Goal: Information Seeking & Learning: Check status

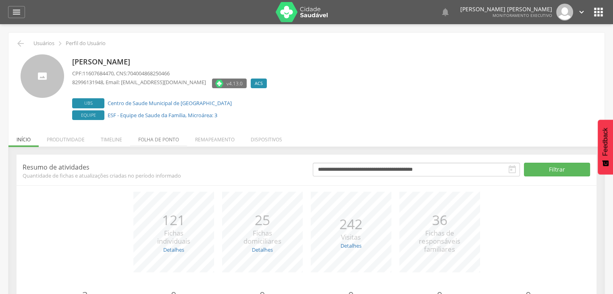
click at [155, 138] on li "Folha de ponto" at bounding box center [158, 137] width 57 height 19
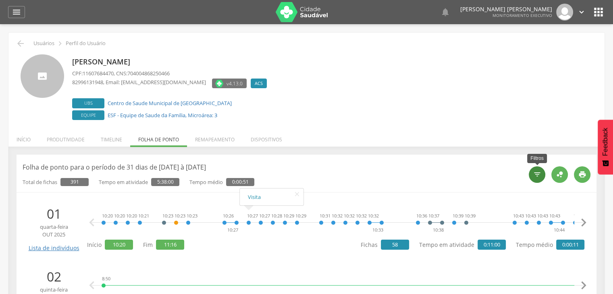
click at [534, 179] on div "" at bounding box center [537, 175] width 17 height 17
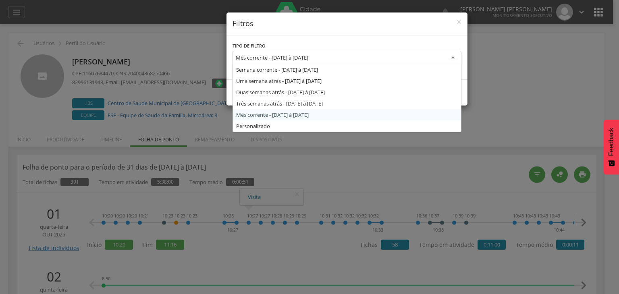
click at [308, 56] on div "Mês corrente - [DATE] à [DATE]" at bounding box center [272, 57] width 73 height 7
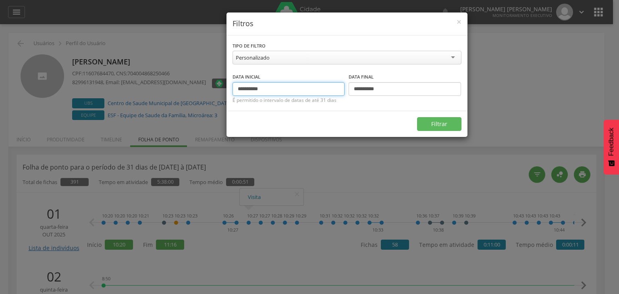
click at [244, 90] on input "**********" at bounding box center [289, 89] width 113 height 14
type input "**********"
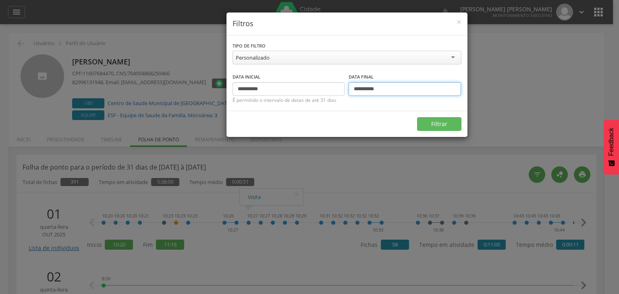
type input "**********"
click at [417, 117] on button "Filtrar" at bounding box center [439, 124] width 44 height 14
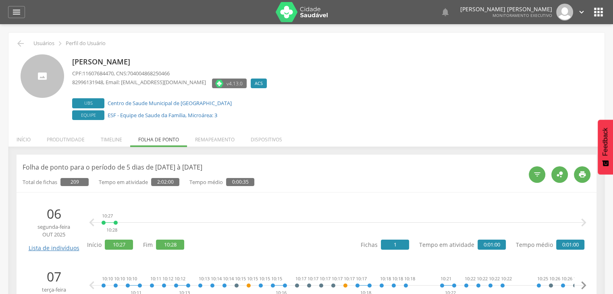
click at [259, 239] on div "10:27 10:28   Início 10:27 Fim 10:28 Fichas 1 Tempo em atividade 0:01:00 Temp…" at bounding box center [336, 228] width 498 height 47
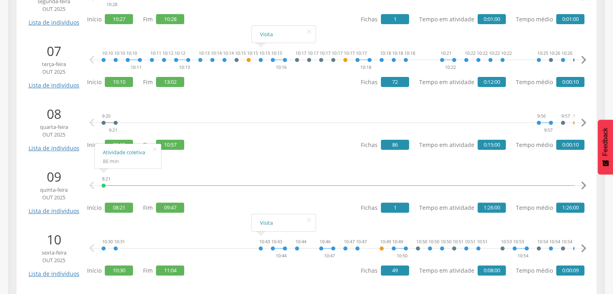
scroll to position [235, 0]
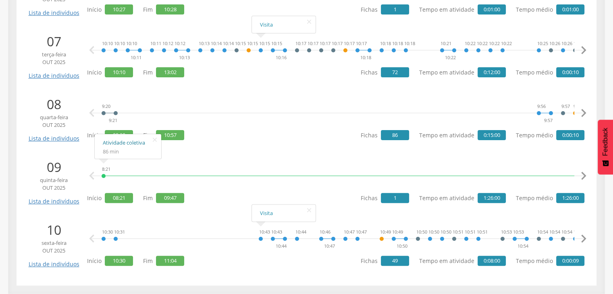
click at [136, 143] on link "Atividade coletiva" at bounding box center [128, 143] width 50 height 10
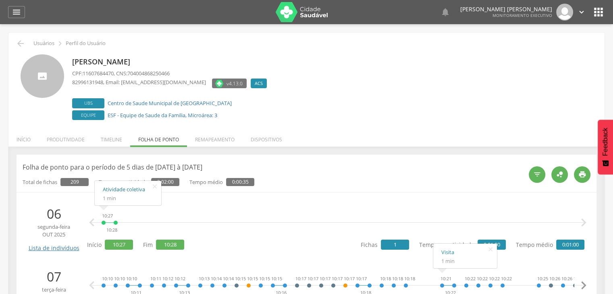
click at [107, 191] on link "Atividade coletiva" at bounding box center [128, 190] width 50 height 10
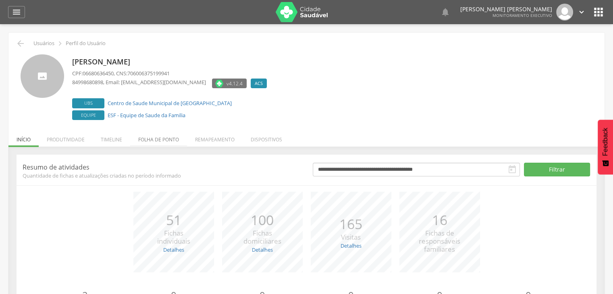
click at [148, 144] on li "Folha de ponto" at bounding box center [158, 137] width 57 height 19
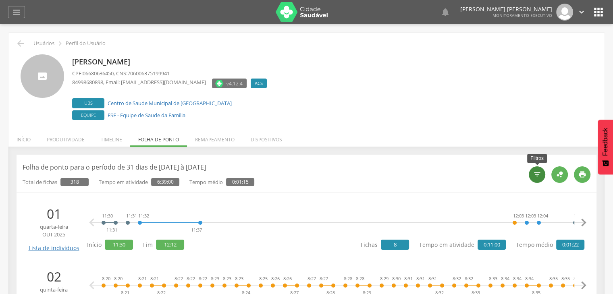
click at [532, 176] on div "" at bounding box center [537, 175] width 17 height 17
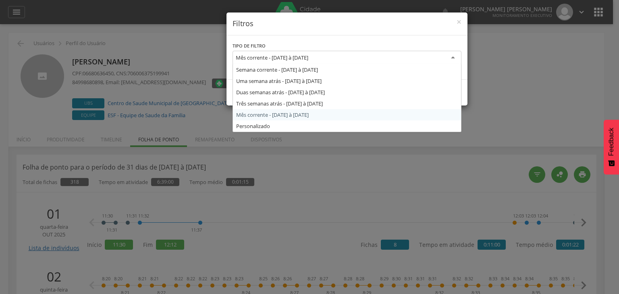
click at [286, 62] on div "Mês corrente - [DATE] à [DATE]" at bounding box center [347, 58] width 229 height 15
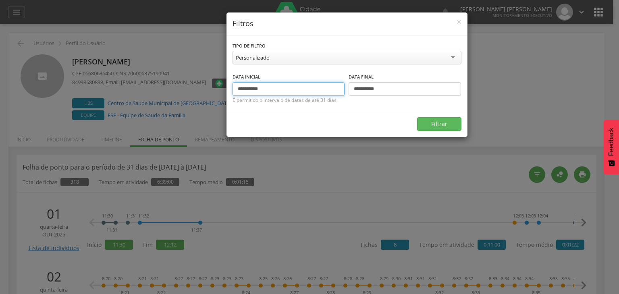
click at [277, 86] on input "**********" at bounding box center [289, 89] width 113 height 14
type input "*"
type input "**********"
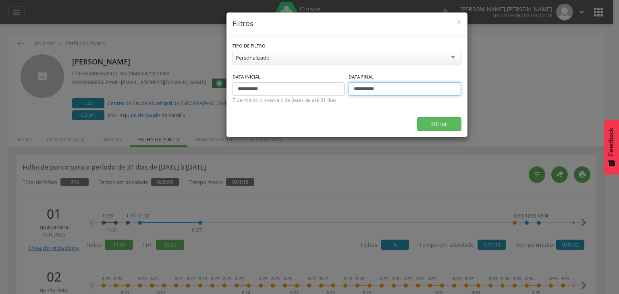
type input "**********"
click at [417, 117] on button "Filtrar" at bounding box center [439, 124] width 44 height 14
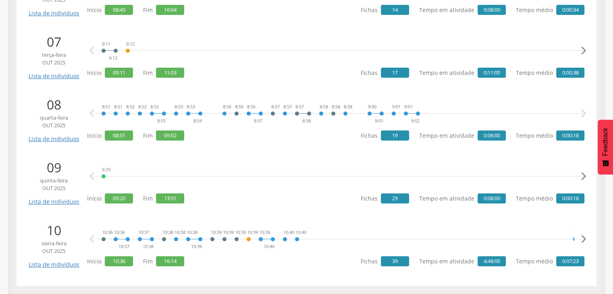
scroll to position [235, 0]
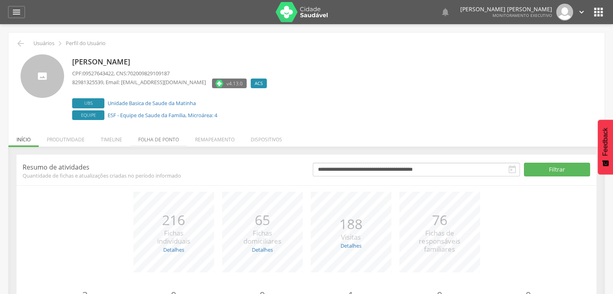
click at [163, 146] on li "Folha de ponto" at bounding box center [158, 137] width 57 height 19
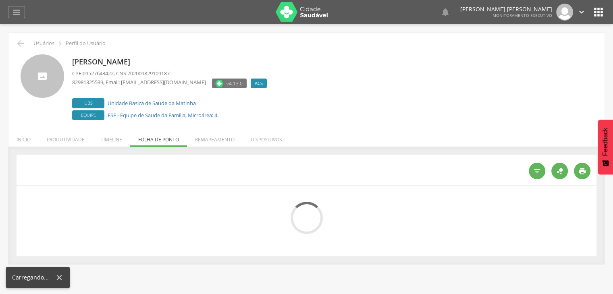
click at [163, 146] on div " Usuários  Perfil do Usuário Aline de Araujo de Souza CPF: 09527643422 , CNS:…" at bounding box center [306, 149] width 596 height 232
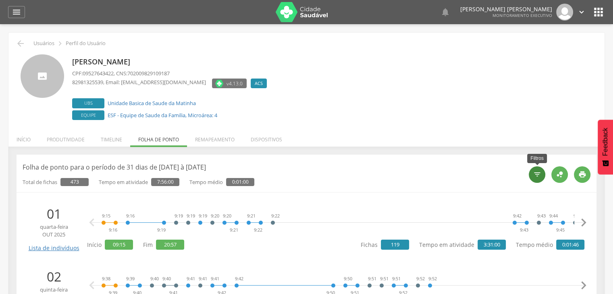
click at [538, 171] on icon "" at bounding box center [537, 175] width 8 height 8
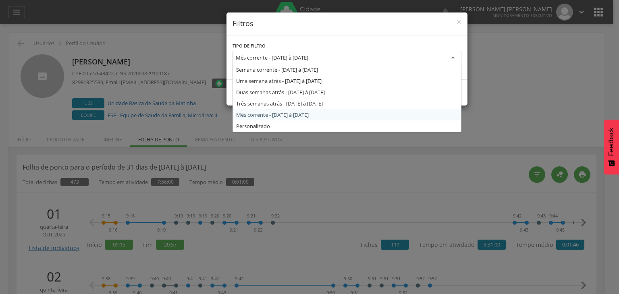
click at [308, 60] on div "Mês corrente - [DATE] à [DATE]" at bounding box center [272, 57] width 73 height 7
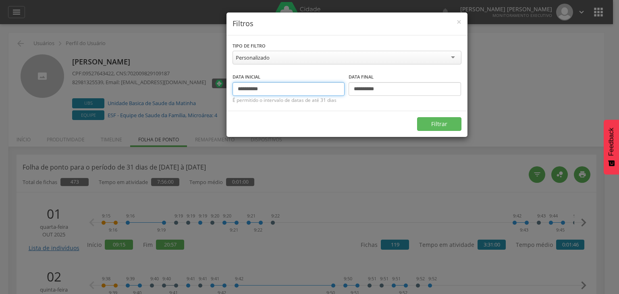
click at [244, 89] on input "**********" at bounding box center [289, 89] width 113 height 14
type input "**********"
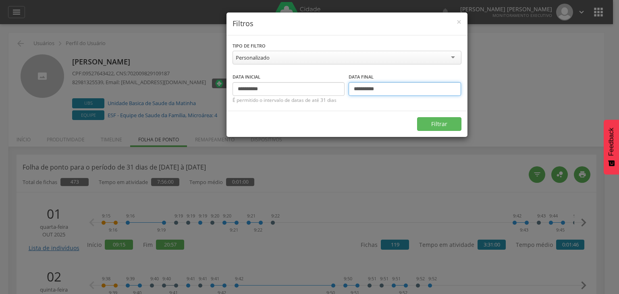
type input "**********"
click at [417, 117] on button "Filtrar" at bounding box center [439, 124] width 44 height 14
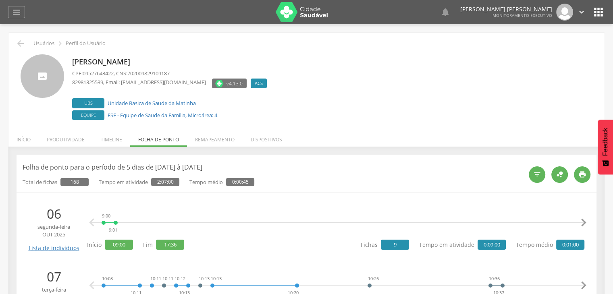
click at [239, 233] on div "9:00 9:01 17:22 17:23 17:23 17:29 17:33 17:33 17:34 17:34 17:34 17:35 17:35 17:…" at bounding box center [337, 223] width 473 height 24
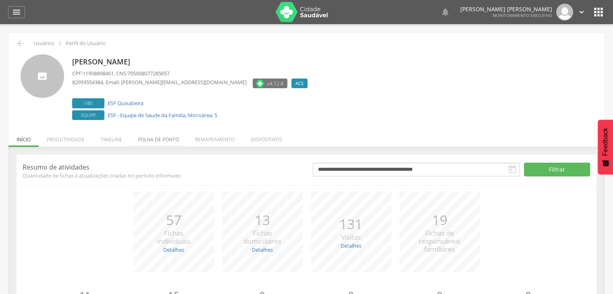
click at [156, 143] on li "Folha de ponto" at bounding box center [158, 137] width 57 height 19
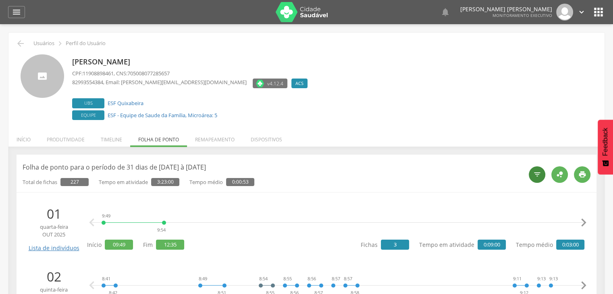
click at [541, 170] on div "" at bounding box center [537, 175] width 17 height 17
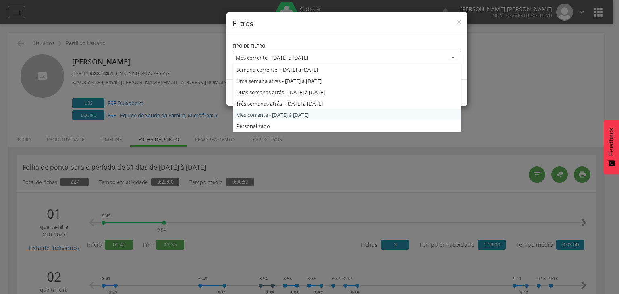
click at [398, 61] on div "Mês corrente - [DATE] à [DATE]" at bounding box center [347, 58] width 229 height 15
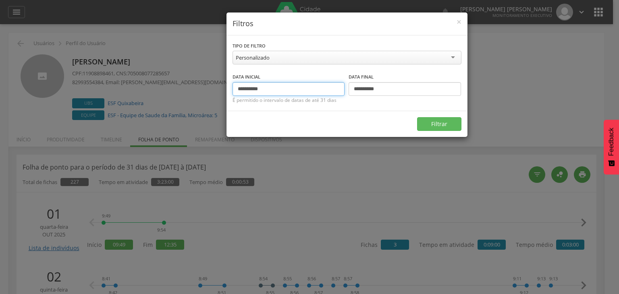
click at [281, 91] on input "**********" at bounding box center [289, 89] width 113 height 14
type input "*"
type input "**********"
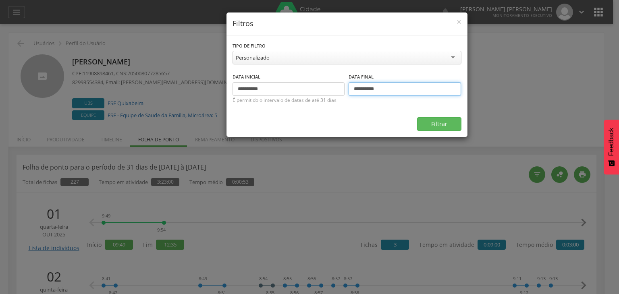
type input "**********"
click at [417, 117] on button "Filtrar" at bounding box center [439, 124] width 44 height 14
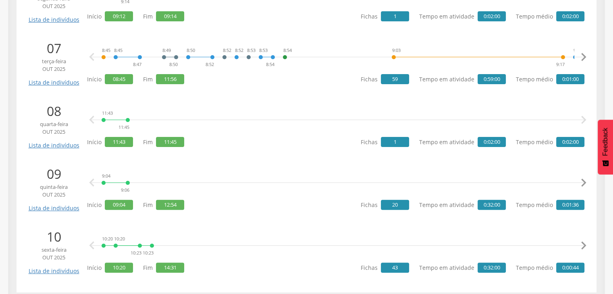
scroll to position [235, 0]
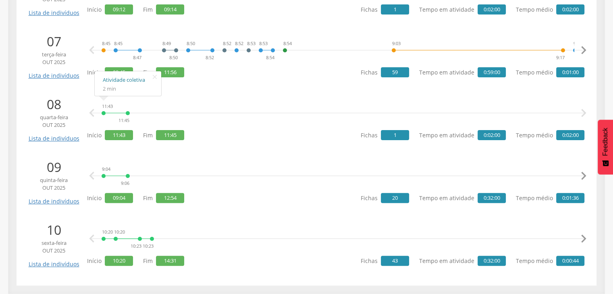
click at [111, 78] on link "Atividade coletiva" at bounding box center [128, 80] width 50 height 10
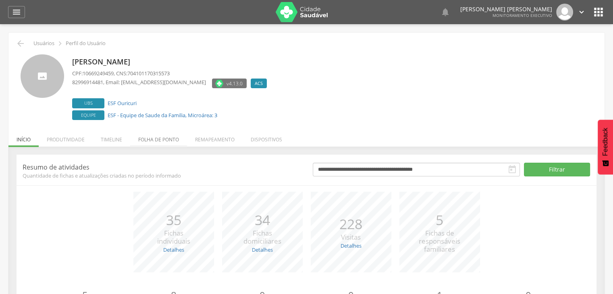
click at [148, 142] on li "Folha de ponto" at bounding box center [158, 137] width 57 height 19
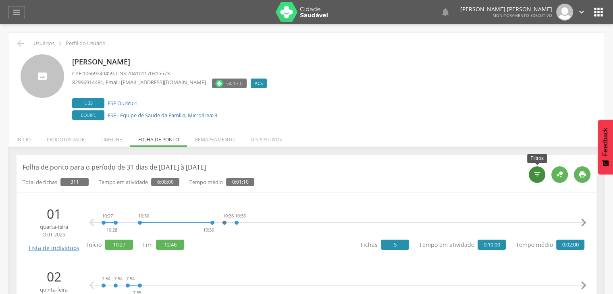
click at [529, 173] on div "" at bounding box center [537, 175] width 17 height 17
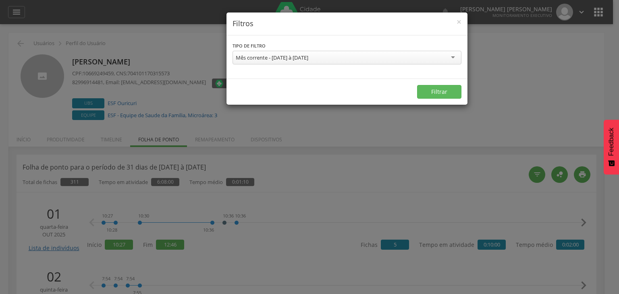
click at [355, 58] on div "Mês corrente - [DATE] à [DATE]" at bounding box center [347, 58] width 229 height 14
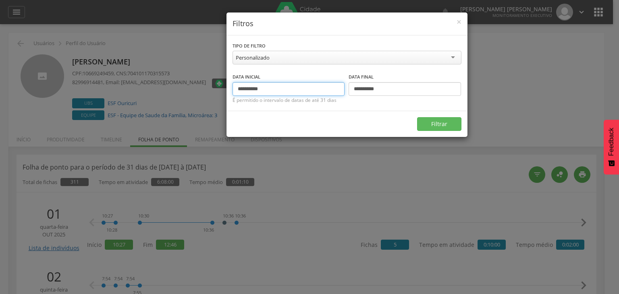
click at [282, 90] on input "**********" at bounding box center [289, 89] width 113 height 14
type input "*"
type input "**********"
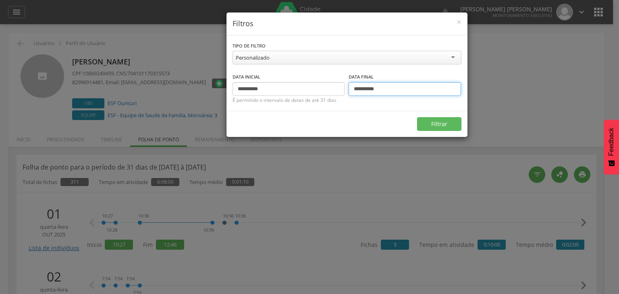
type input "**********"
click at [417, 117] on button "Filtrar" at bounding box center [439, 124] width 44 height 14
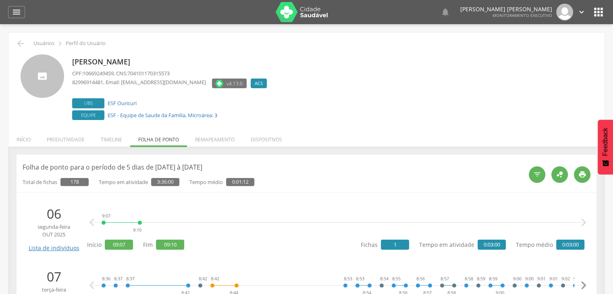
click at [288, 221] on div "9:07 9:10  " at bounding box center [338, 223] width 494 height 24
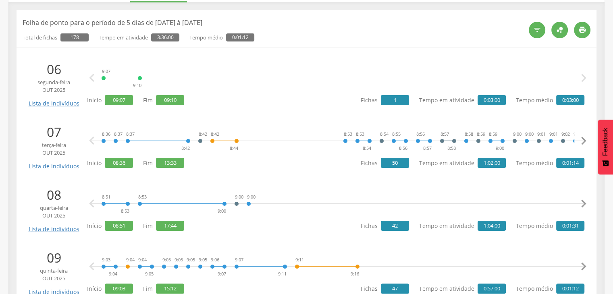
scroll to position [139, 0]
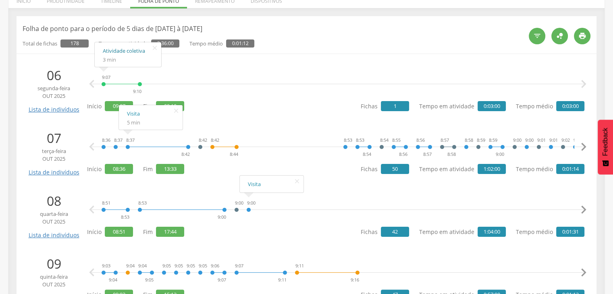
click at [120, 52] on link "Atividade coletiva" at bounding box center [128, 51] width 50 height 10
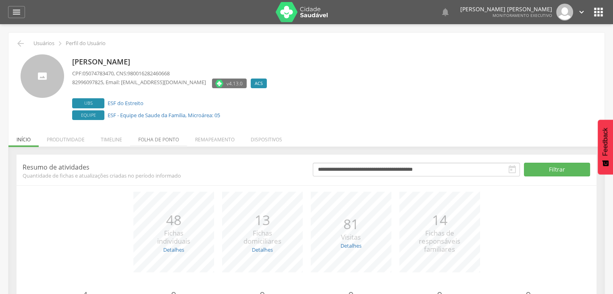
click at [150, 139] on li "Folha de ponto" at bounding box center [158, 137] width 57 height 19
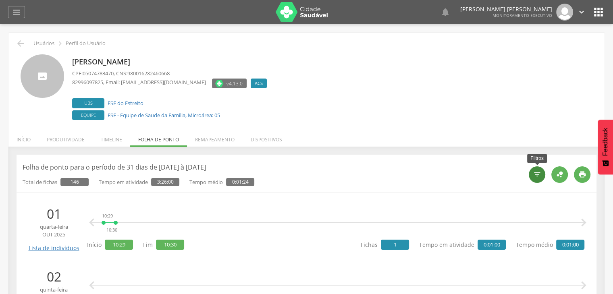
click at [538, 178] on icon "" at bounding box center [537, 175] width 8 height 8
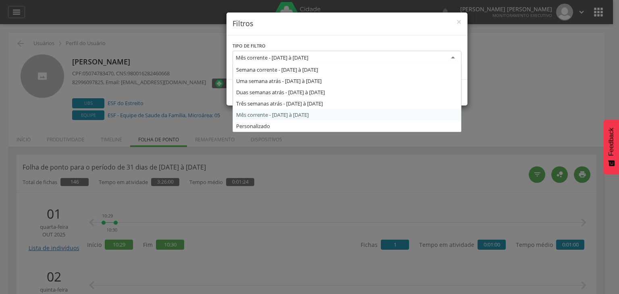
click at [295, 59] on div "Mês corrente - 01/10/2025 à 31/10/2025" at bounding box center [272, 57] width 73 height 7
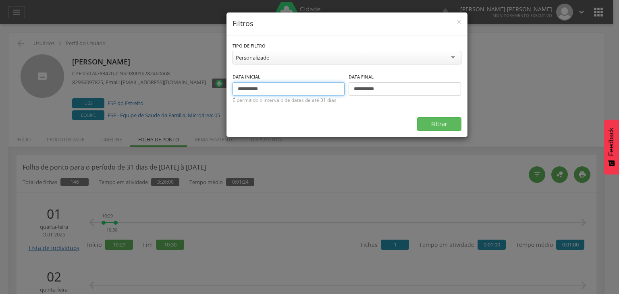
click at [243, 89] on input "**********" at bounding box center [289, 89] width 113 height 14
type input "**********"
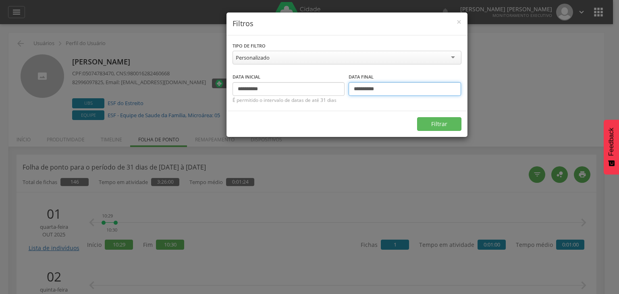
type input "**********"
click at [417, 117] on button "Filtrar" at bounding box center [439, 124] width 44 height 14
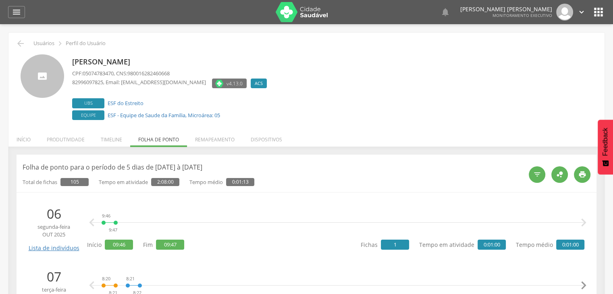
click at [279, 211] on div "9:46 9:47  " at bounding box center [338, 223] width 494 height 24
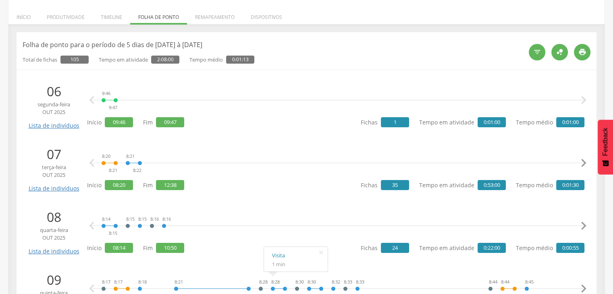
scroll to position [106, 0]
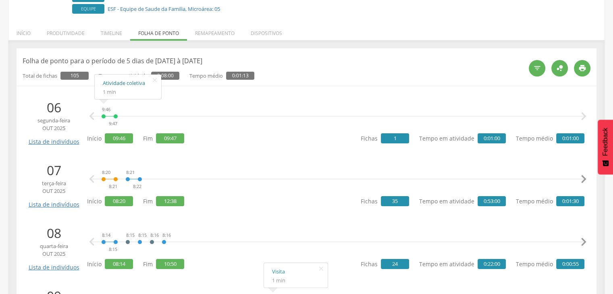
click at [109, 81] on link "Atividade coletiva" at bounding box center [128, 83] width 50 height 10
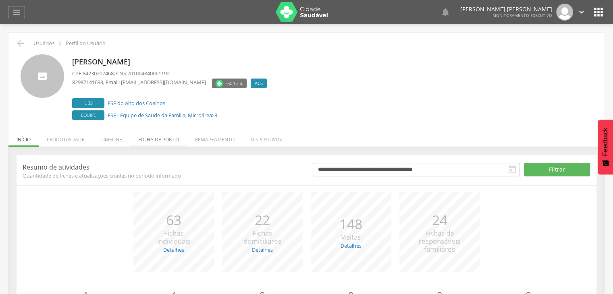
click at [152, 143] on li "Folha de ponto" at bounding box center [158, 137] width 57 height 19
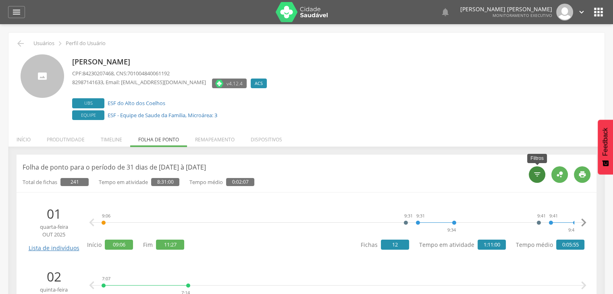
click at [543, 175] on div "" at bounding box center [537, 175] width 17 height 17
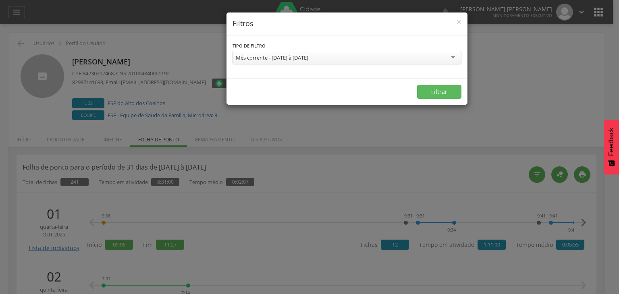
click at [396, 65] on div "Mês corrente - 01/10/2025 à 31/10/2025 Semana corrente - 12/10/2025 à 18/10/202…" at bounding box center [347, 59] width 229 height 16
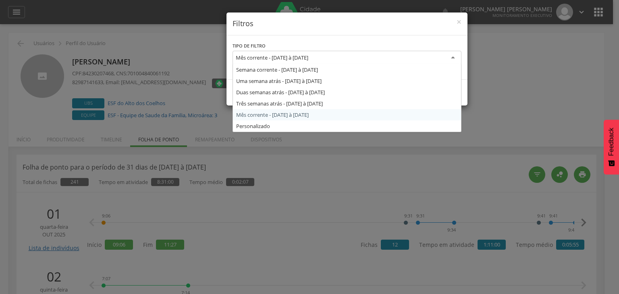
click at [388, 63] on div "Mês corrente - 01/10/2025 à 31/10/2025" at bounding box center [347, 58] width 229 height 15
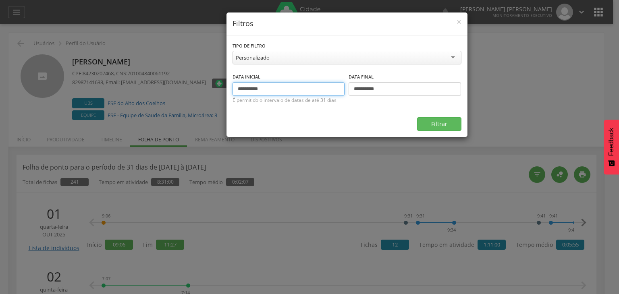
click at [287, 87] on input "**********" at bounding box center [289, 89] width 113 height 14
type input "*"
type input "**********"
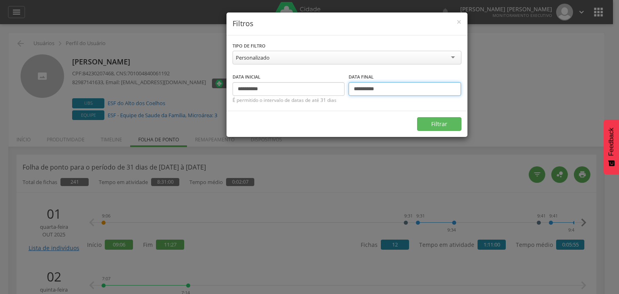
type input "**********"
click at [417, 117] on button "Filtrar" at bounding box center [439, 124] width 44 height 14
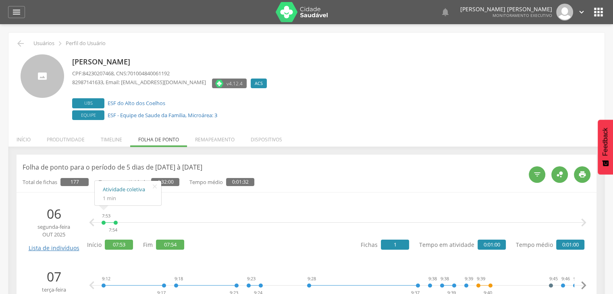
click at [115, 191] on link "Atividade coletiva" at bounding box center [128, 190] width 50 height 10
click at [323, 227] on div "7:53 7:54 Atividade coletiva 1 min " at bounding box center [337, 223] width 473 height 24
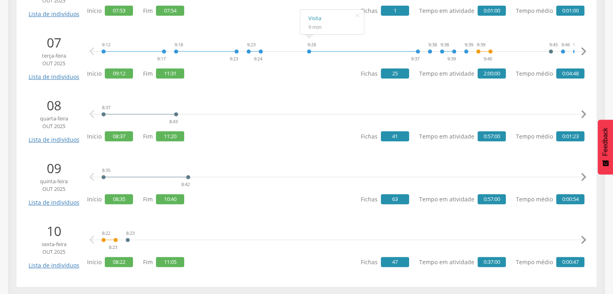
scroll to position [235, 0]
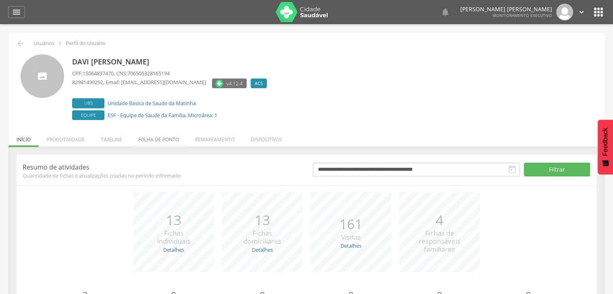
click at [171, 142] on li "Folha de ponto" at bounding box center [158, 137] width 57 height 19
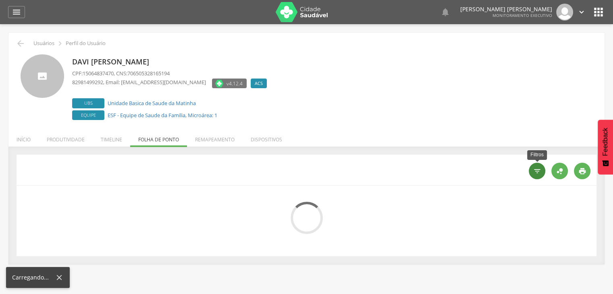
click at [539, 175] on div "" at bounding box center [537, 171] width 17 height 17
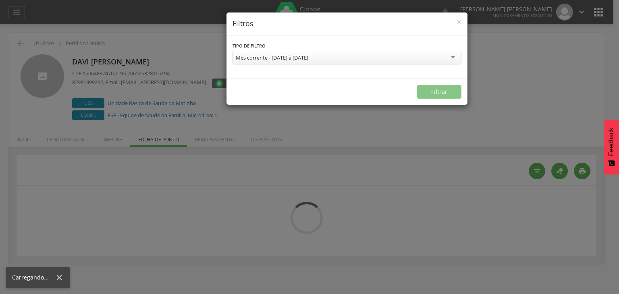
click at [241, 63] on div "Mês corrente - [DATE] à [DATE]" at bounding box center [347, 58] width 229 height 14
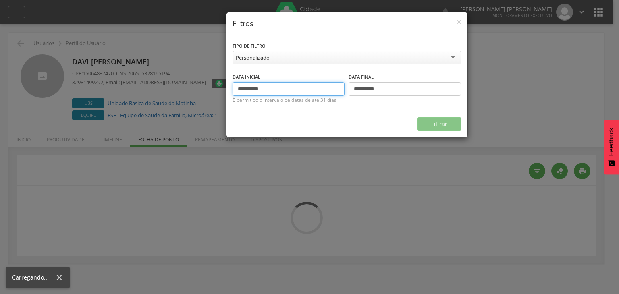
click at [270, 93] on input "**********" at bounding box center [289, 89] width 113 height 14
type input "*"
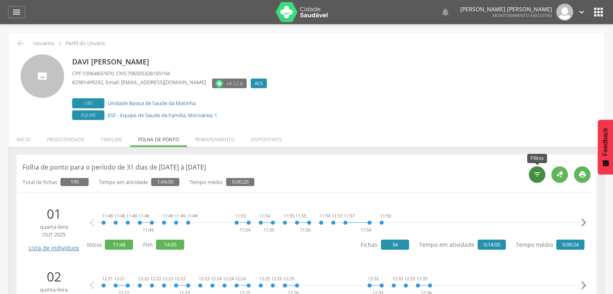
click at [535, 171] on icon "" at bounding box center [537, 175] width 8 height 8
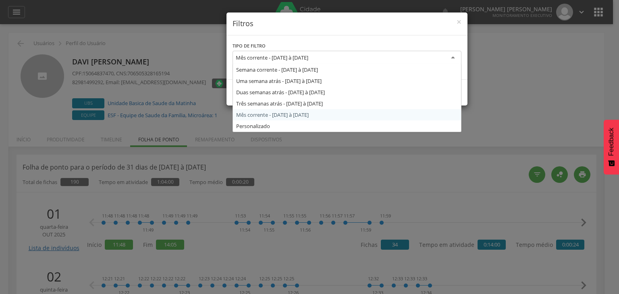
click at [347, 57] on div "Mês corrente - [DATE] à [DATE]" at bounding box center [347, 58] width 229 height 15
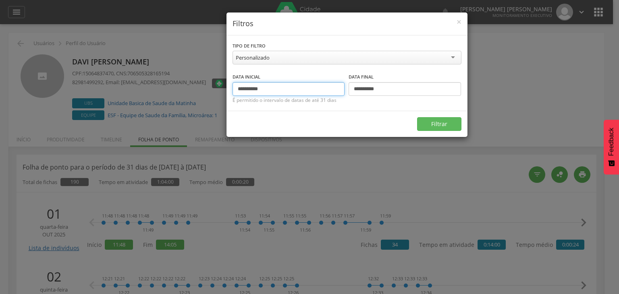
click at [244, 87] on input "**********" at bounding box center [289, 89] width 113 height 14
type input "**********"
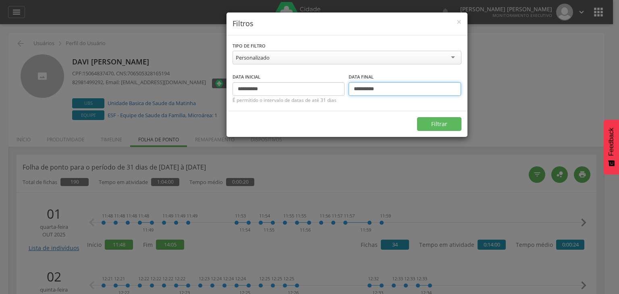
click at [357, 85] on input "**********" at bounding box center [405, 89] width 113 height 14
type input "**********"
click at [417, 117] on button "Filtrar" at bounding box center [439, 124] width 44 height 14
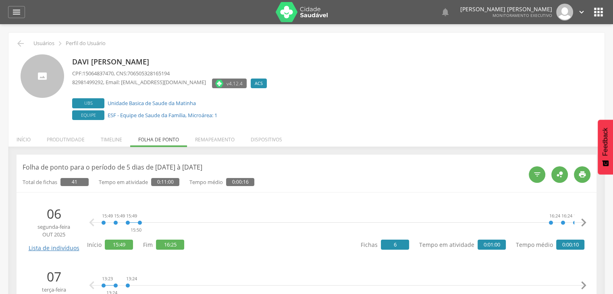
click at [319, 231] on div "15:49 15:49 15:49 15:50 16:24 16:24 16:25" at bounding box center [337, 223] width 473 height 24
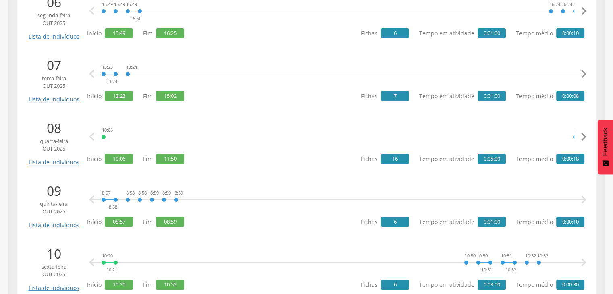
scroll to position [235, 0]
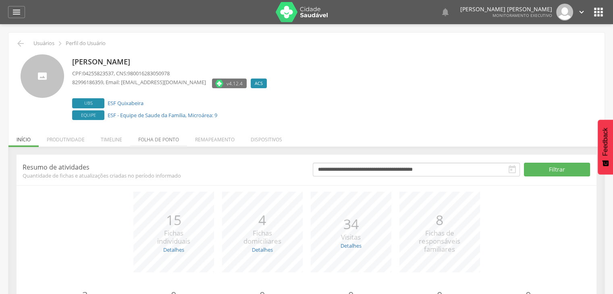
click at [164, 135] on li "Folha de ponto" at bounding box center [158, 137] width 57 height 19
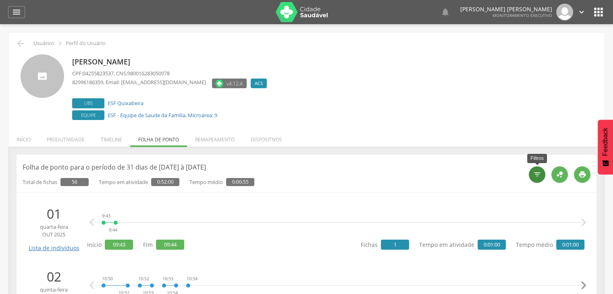
click at [535, 173] on icon "" at bounding box center [537, 175] width 8 height 8
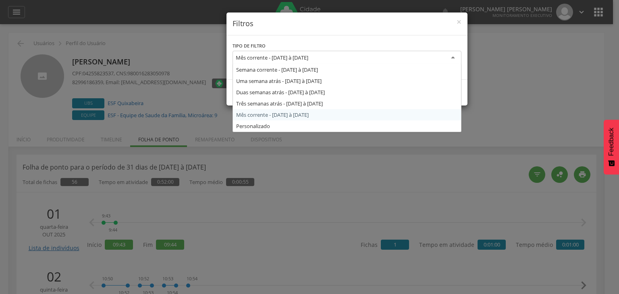
click at [337, 54] on div "Mês corrente - [DATE] à [DATE]" at bounding box center [347, 58] width 229 height 15
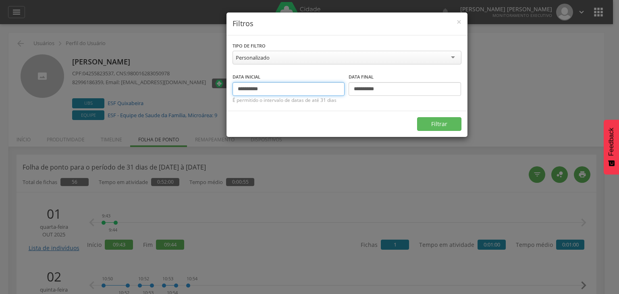
click at [243, 88] on input "**********" at bounding box center [289, 89] width 113 height 14
type input "**********"
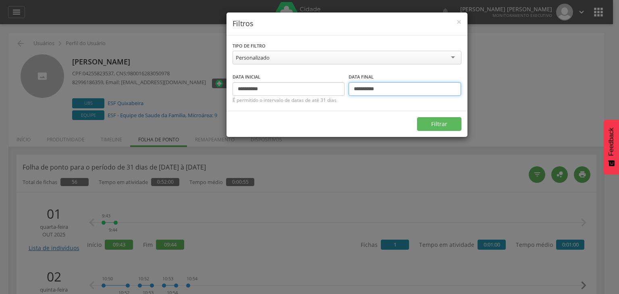
type input "**********"
click at [417, 117] on button "Filtrar" at bounding box center [439, 124] width 44 height 14
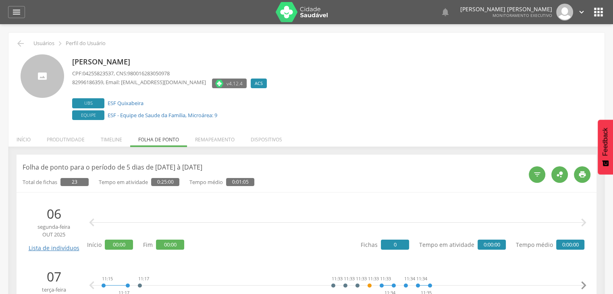
click at [268, 215] on div " " at bounding box center [338, 223] width 494 height 24
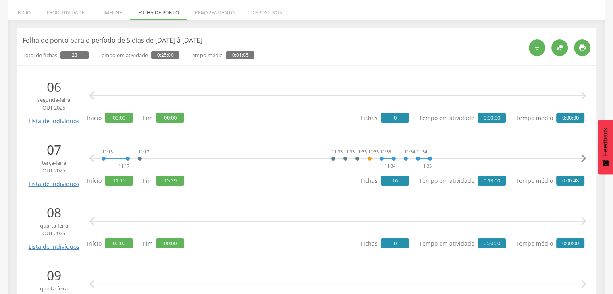
scroll to position [145, 0]
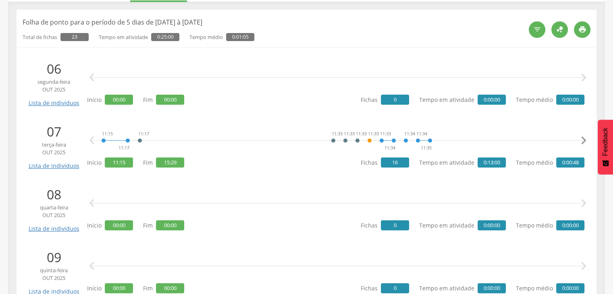
click at [349, 229] on div "  Início 00:00 Fim 00:00 Fichas 0 Tempo em atividade 0:00:00 Tempo médio 0:00…" at bounding box center [336, 208] width 498 height 47
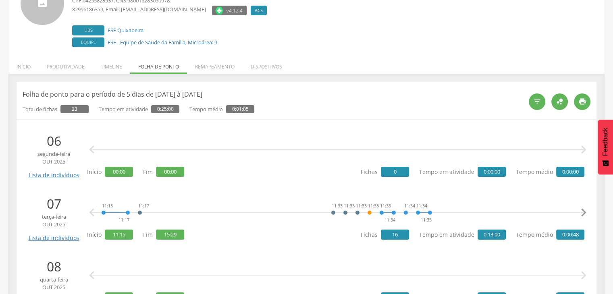
scroll to position [58, 0]
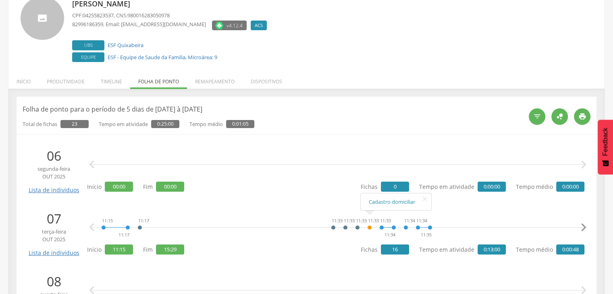
click at [333, 249] on div "11:15 11:17 11:17 11:33 11:33 11:33 11:33 11:33 11:34 11:34 11:34 11:35 15:20 1…" at bounding box center [336, 233] width 498 height 47
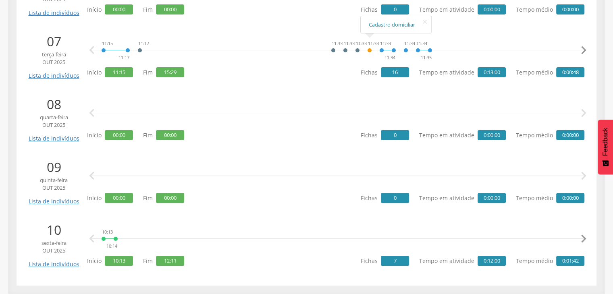
scroll to position [0, 0]
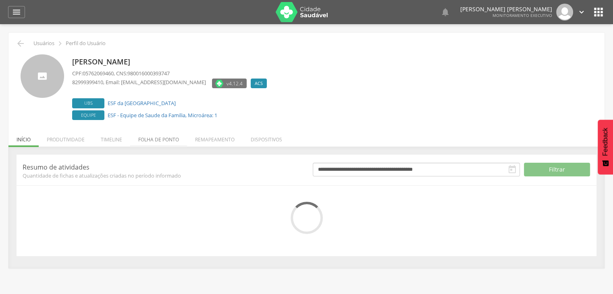
click at [138, 139] on li "Folha de ponto" at bounding box center [158, 137] width 57 height 19
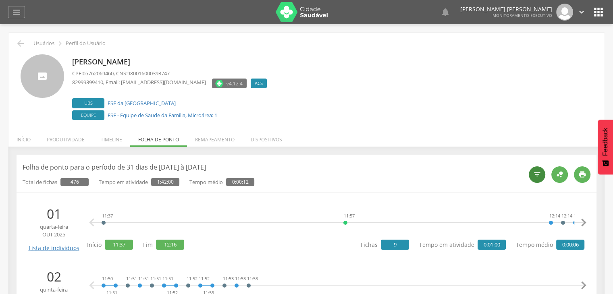
click at [536, 176] on icon "" at bounding box center [537, 175] width 8 height 8
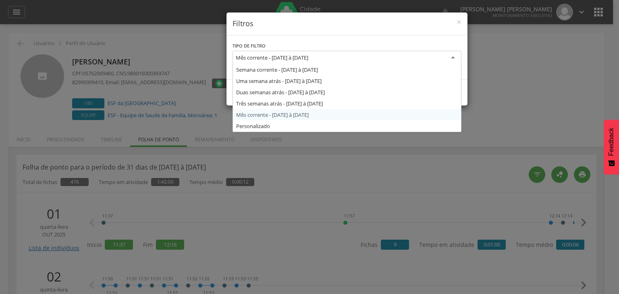
click at [308, 58] on div "Mês corrente - [DATE] à [DATE]" at bounding box center [272, 57] width 73 height 7
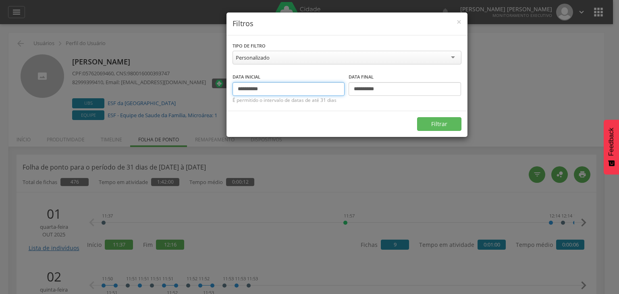
click at [244, 92] on input "**********" at bounding box center [289, 89] width 113 height 14
type input "**********"
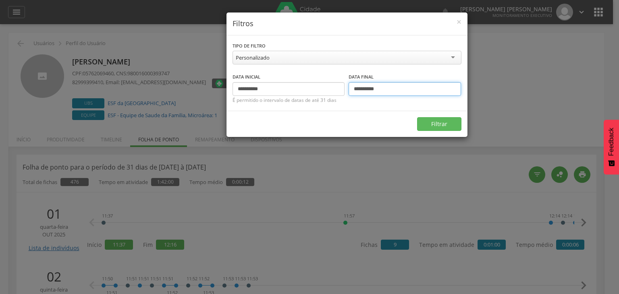
type input "**********"
click at [417, 117] on button "Filtrar" at bounding box center [439, 124] width 44 height 14
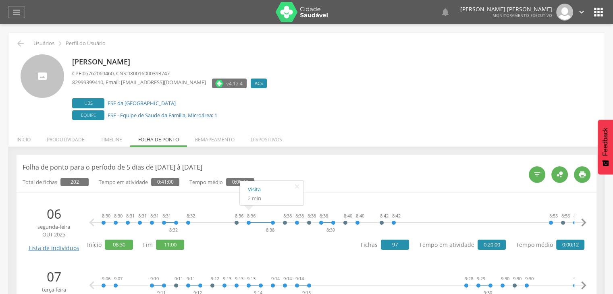
click at [252, 241] on div "8:30 8:30 8:31 8:31 8:31 8:31 8:32 8:32 8:36 8:36 8:38 8:38 8:38 8:38 8:38 8:39…" at bounding box center [336, 228] width 498 height 47
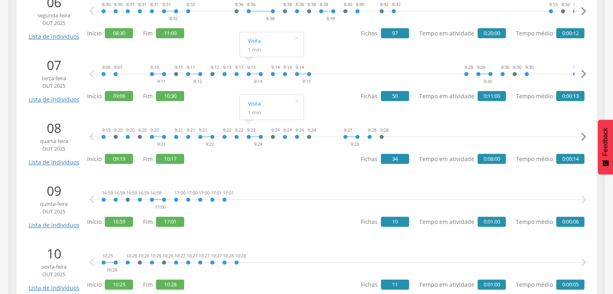
scroll to position [235, 0]
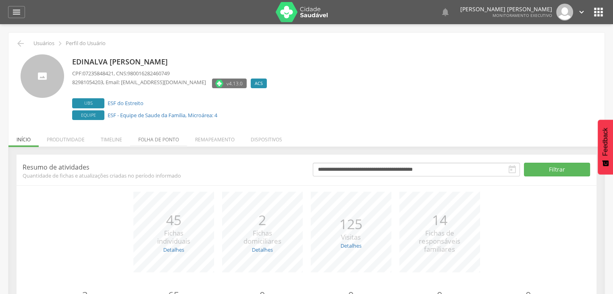
click at [152, 140] on li "Folha de ponto" at bounding box center [158, 137] width 57 height 19
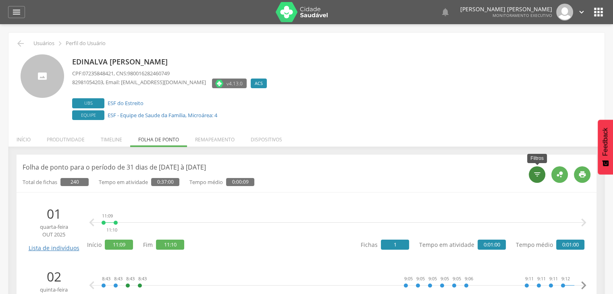
click at [535, 175] on icon "" at bounding box center [537, 175] width 8 height 8
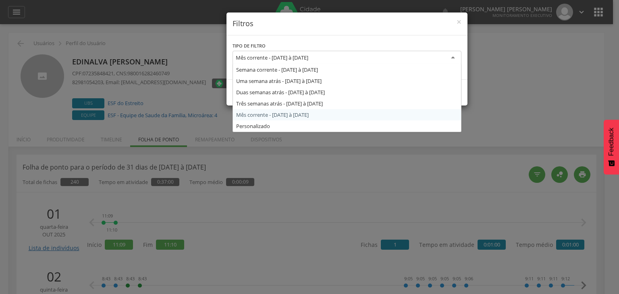
click at [308, 55] on div "Mês corrente - [DATE] à [DATE]" at bounding box center [272, 57] width 73 height 7
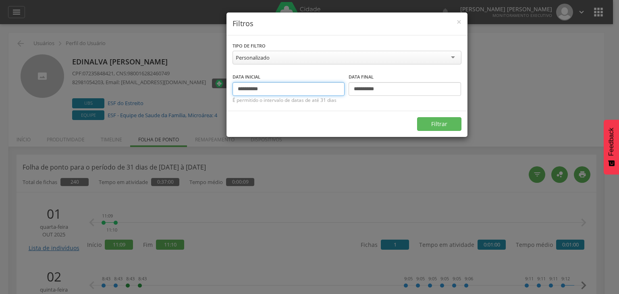
click at [242, 92] on input "**********" at bounding box center [289, 89] width 113 height 14
type input "**********"
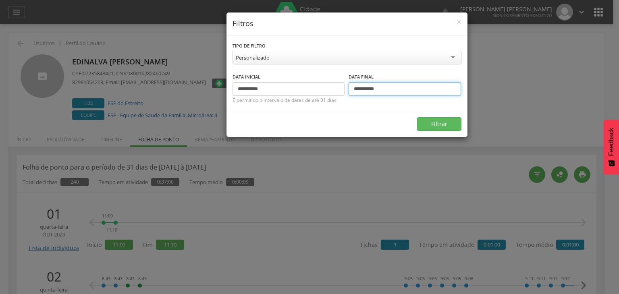
type input "**********"
click at [417, 117] on button "Filtrar" at bounding box center [439, 124] width 44 height 14
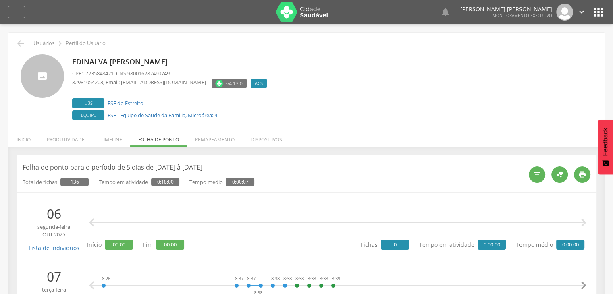
click at [226, 251] on div "  Início 00:00 Fim 00:00 Fichas 0 Tempo em atividade 0:00:00 Tempo médio 0:00…" at bounding box center [336, 228] width 498 height 47
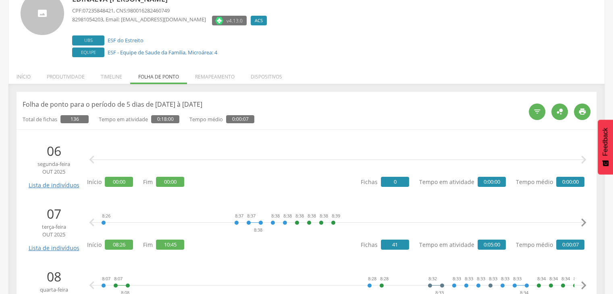
scroll to position [65, 0]
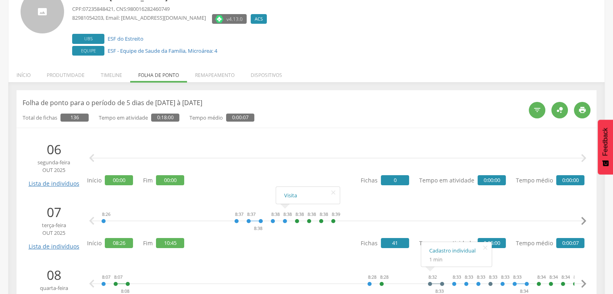
click at [400, 105] on p "Folha de ponto para o período de 5 dias de [DATE] à [DATE]" at bounding box center [273, 102] width 500 height 9
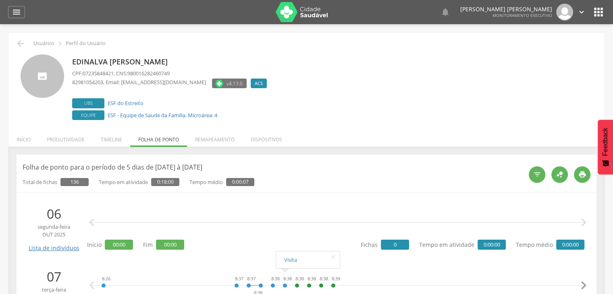
scroll to position [235, 0]
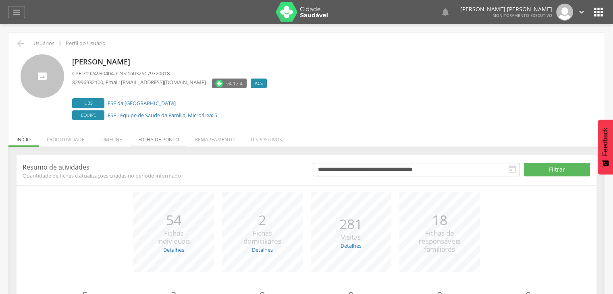
click at [151, 131] on li "Folha de ponto" at bounding box center [158, 137] width 57 height 19
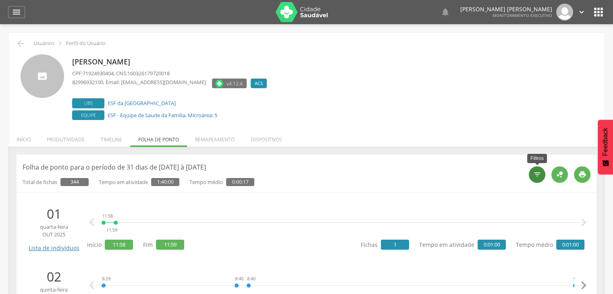
click at [543, 173] on div "" at bounding box center [537, 175] width 17 height 17
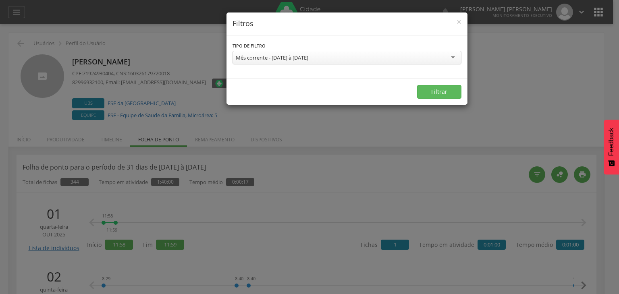
click at [336, 65] on div "Mês corrente - [DATE] à [DATE] Semana corrente - [DATE] à [DATE] Uma semana atr…" at bounding box center [347, 59] width 229 height 16
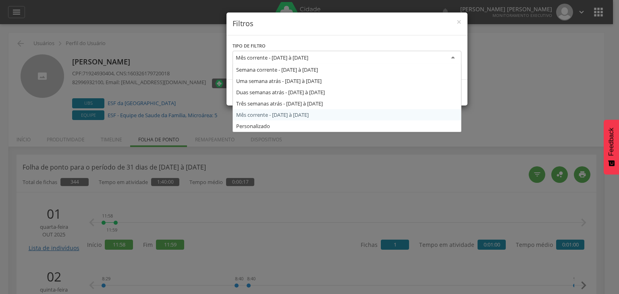
click at [308, 58] on div "Mês corrente - [DATE] à [DATE]" at bounding box center [272, 57] width 73 height 7
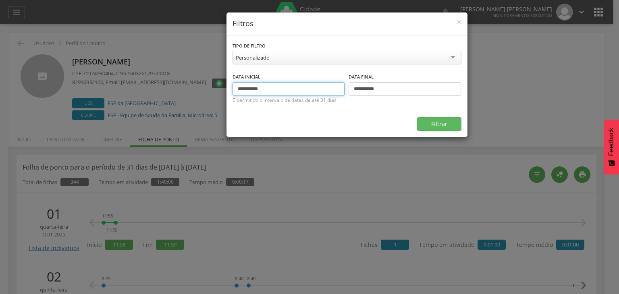
click at [251, 90] on input "**********" at bounding box center [289, 89] width 113 height 14
click at [251, 90] on input "*****" at bounding box center [289, 89] width 113 height 14
type input "*"
type input "**********"
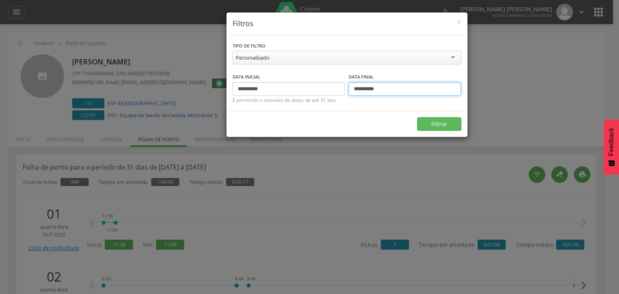
type input "**********"
click at [417, 117] on button "Filtrar" at bounding box center [439, 124] width 44 height 14
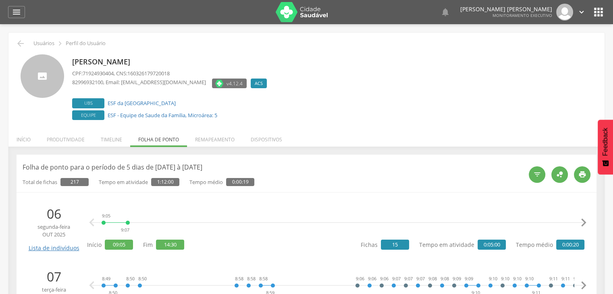
click at [269, 219] on div "9:05 9:07 14:23 14:23 14:24 14:24 14:24 14:25 14:28 14:28 14:29 14:29 14:29 14:…" at bounding box center [338, 223] width 494 height 24
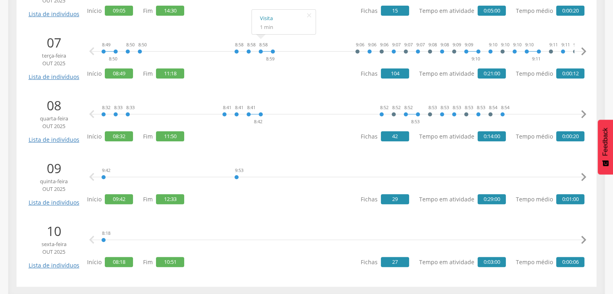
scroll to position [235, 0]
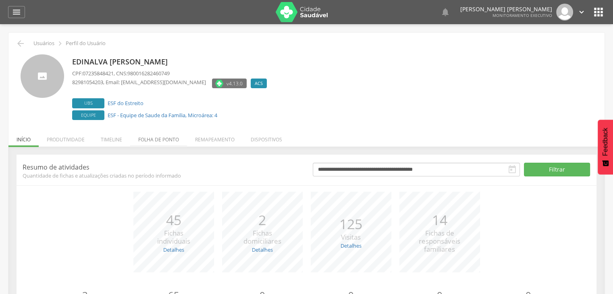
click at [169, 145] on li "Folha de ponto" at bounding box center [158, 137] width 57 height 19
click at [160, 139] on li "Folha de ponto" at bounding box center [158, 137] width 57 height 19
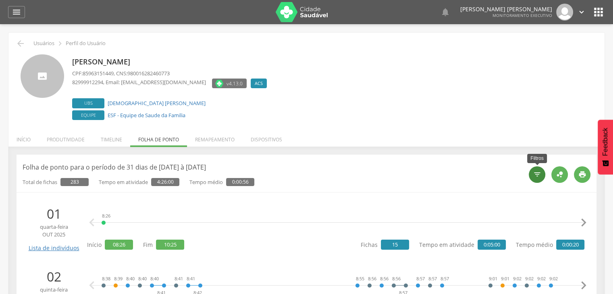
drag, startPoint x: 529, startPoint y: 171, endPoint x: 537, endPoint y: 173, distance: 8.2
click at [537, 173] on div " Filtros  " at bounding box center [557, 174] width 68 height 23
click at [537, 173] on icon "" at bounding box center [537, 175] width 8 height 8
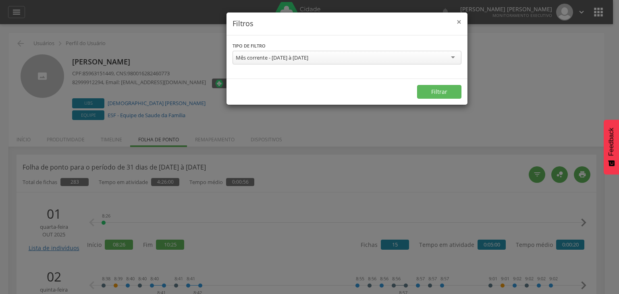
click at [459, 24] on span "×" at bounding box center [459, 21] width 5 height 11
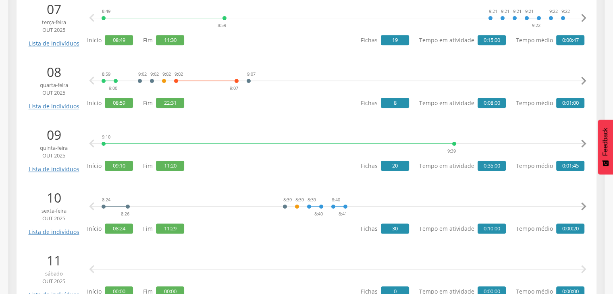
scroll to position [586, 0]
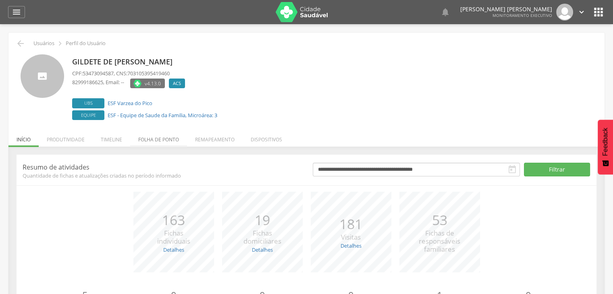
click at [153, 142] on li "Folha de ponto" at bounding box center [158, 137] width 57 height 19
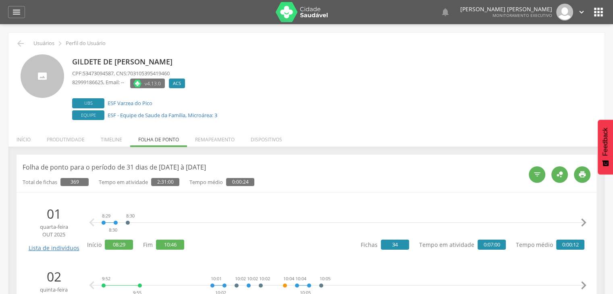
click at [296, 225] on div "8:29 8:30 8:30 9:41 9:41 9:43 9:43 9:43 9:44 9:47 9:47 9:48 9:48 9:48 9:48 9:48…" at bounding box center [337, 223] width 473 height 24
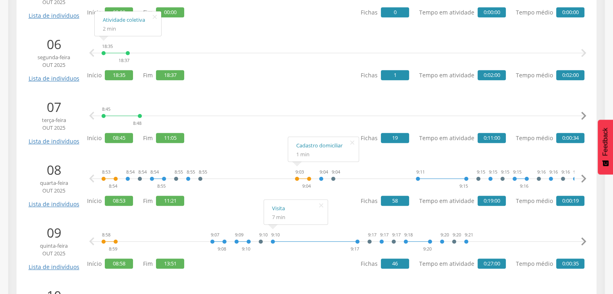
scroll to position [484, 0]
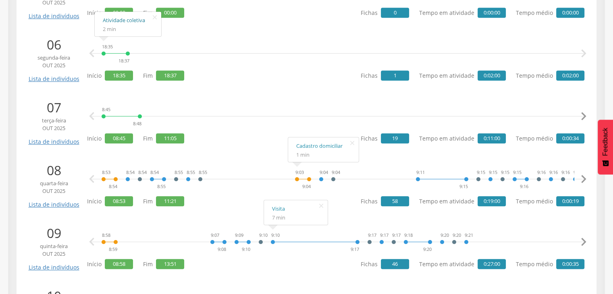
click at [119, 20] on link "Atividade coletiva" at bounding box center [128, 20] width 50 height 10
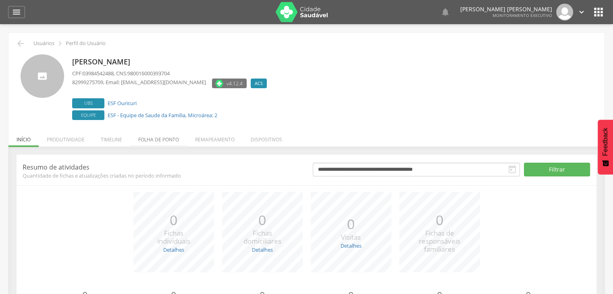
click at [167, 135] on li "Folha de ponto" at bounding box center [158, 137] width 57 height 19
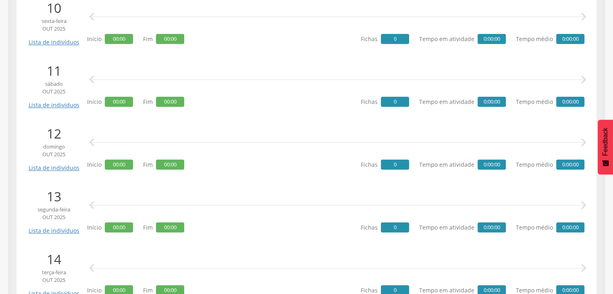
scroll to position [1029, 0]
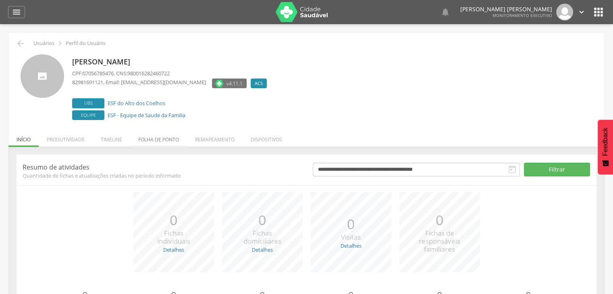
click at [168, 143] on li "Folha de ponto" at bounding box center [158, 137] width 57 height 19
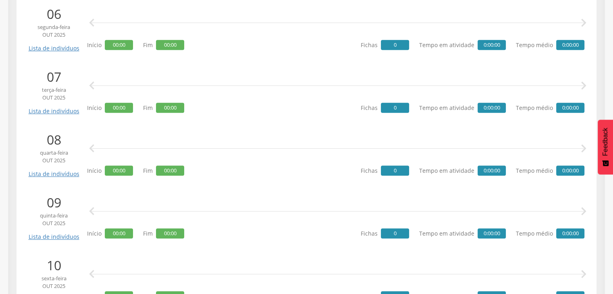
scroll to position [772, 0]
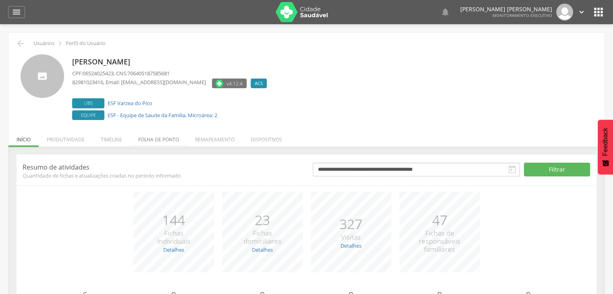
click at [167, 144] on li "Folha de ponto" at bounding box center [158, 137] width 57 height 19
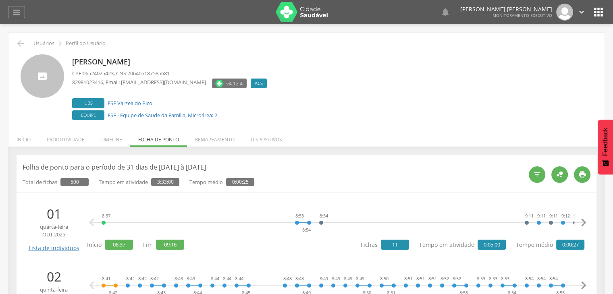
click at [369, 221] on div "8:37 8:53 8:54 8:54 9:11 9:11 9:11 9:12 9:12 9:12 9:12 9:13 9:13 9:16  " at bounding box center [338, 223] width 494 height 24
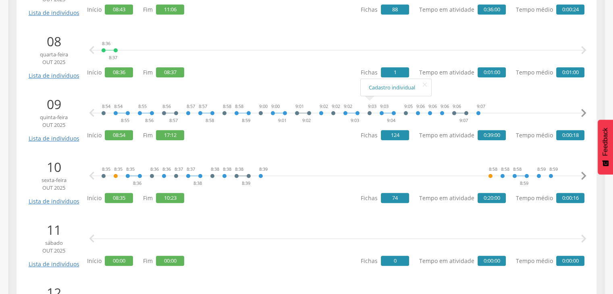
scroll to position [629, 0]
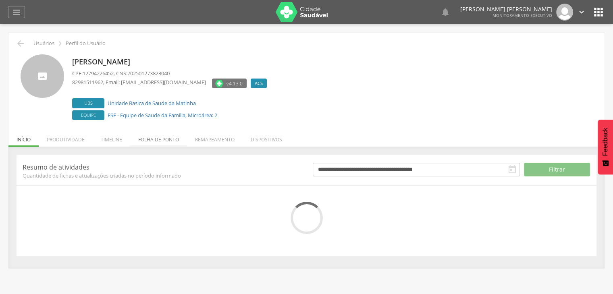
click at [165, 140] on li "Folha de ponto" at bounding box center [158, 137] width 57 height 19
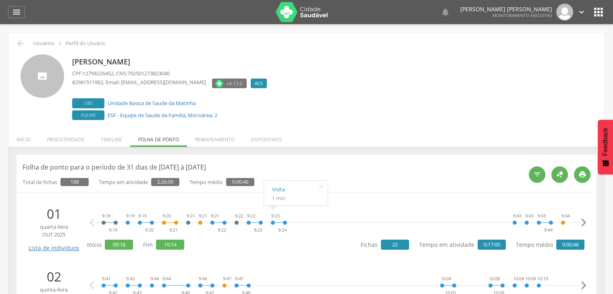
click at [345, 246] on div "9:18 9:19 9:19 9:19 9:20 9:20 9:21 9:21 9:21 9:21 9:22 9:22 9:22 9:23 9:23 9:24…" at bounding box center [336, 228] width 498 height 47
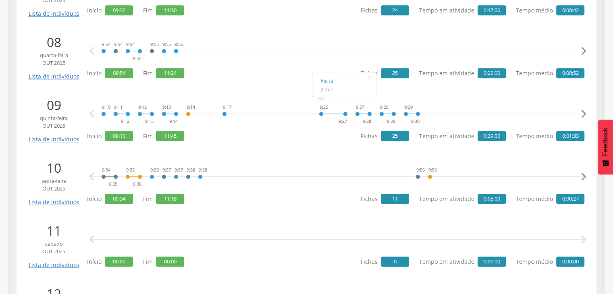
scroll to position [613, 0]
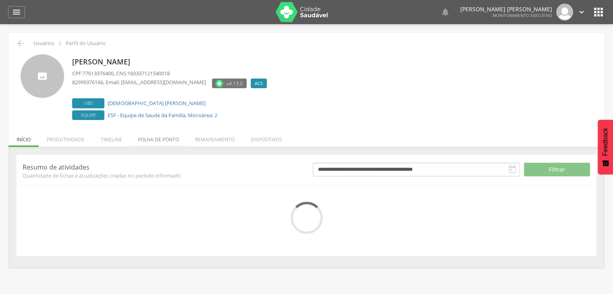
click at [151, 141] on li "Folha de ponto" at bounding box center [158, 137] width 57 height 19
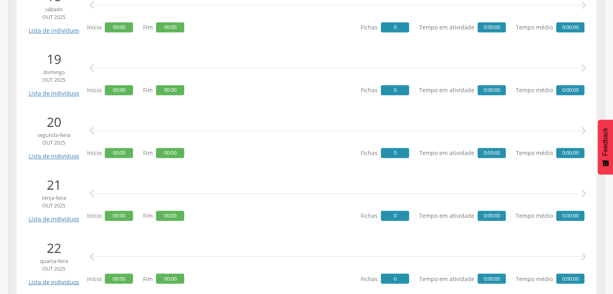
scroll to position [1544, 0]
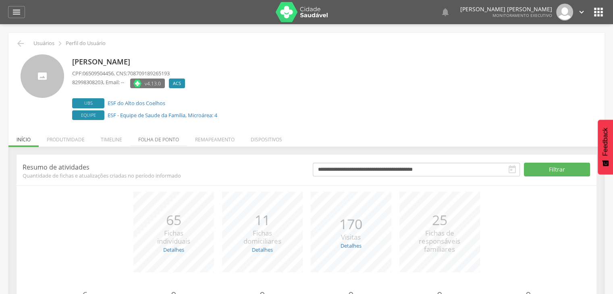
click at [158, 142] on li "Folha de ponto" at bounding box center [158, 137] width 57 height 19
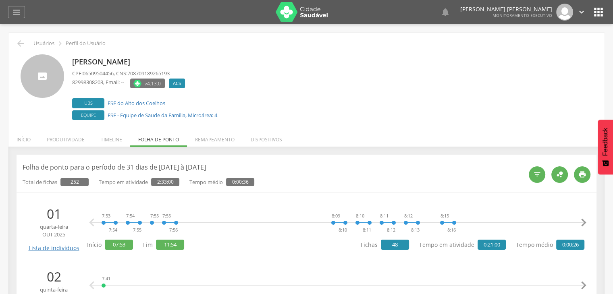
click at [275, 244] on div "7:53 7:54 7:54 7:55 7:55 7:55 7:56 8:09 8:10 8:10 8:11 8:11 8:12 8:12 8:13 8:15…" at bounding box center [336, 228] width 498 height 47
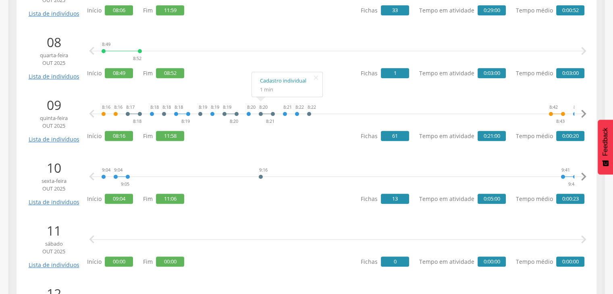
scroll to position [613, 0]
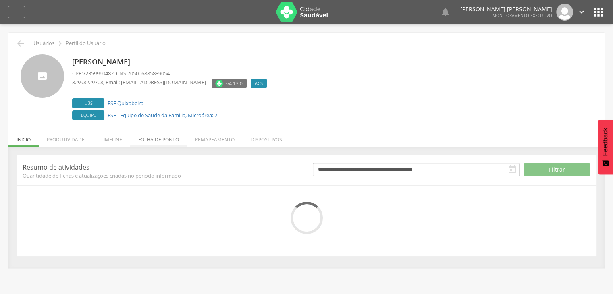
click at [152, 143] on li "Folha de ponto" at bounding box center [158, 137] width 57 height 19
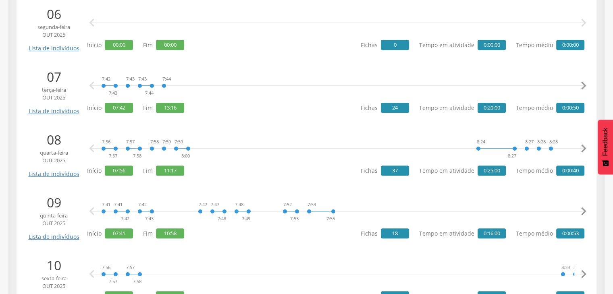
scroll to position [772, 0]
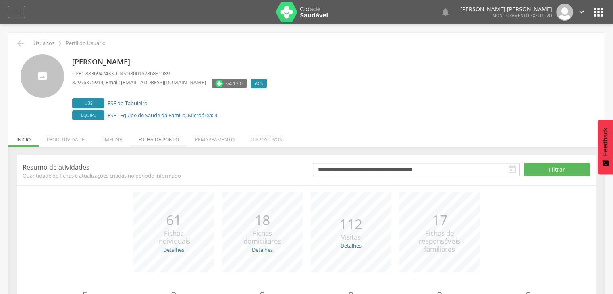
click at [153, 140] on li "Folha de ponto" at bounding box center [158, 137] width 57 height 19
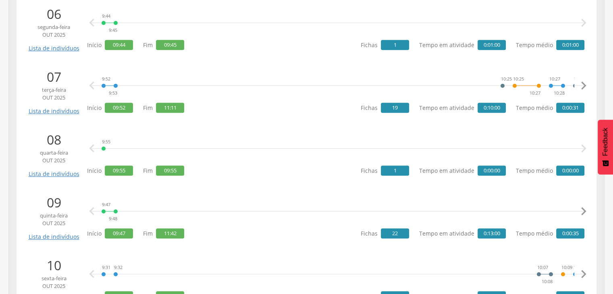
scroll to position [772, 0]
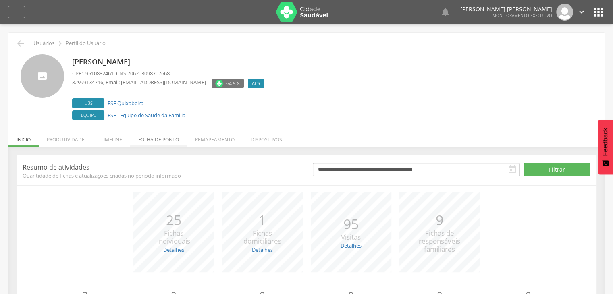
click at [156, 139] on li "Folha de ponto" at bounding box center [158, 137] width 57 height 19
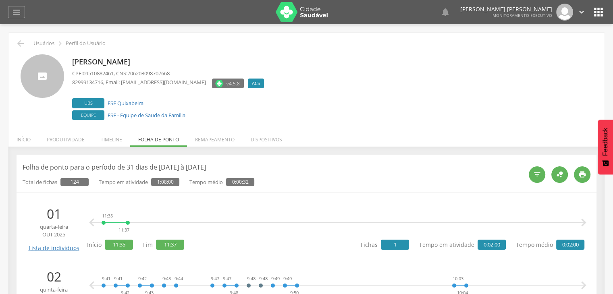
click at [257, 228] on div "11:35 11:37" at bounding box center [337, 223] width 473 height 24
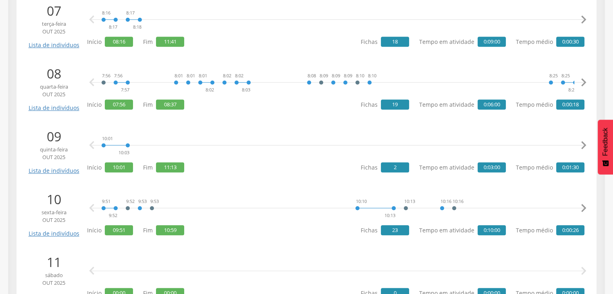
scroll to position [597, 0]
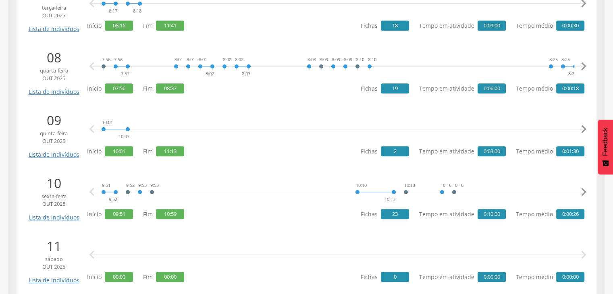
click at [583, 129] on icon "" at bounding box center [584, 129] width 16 height 16
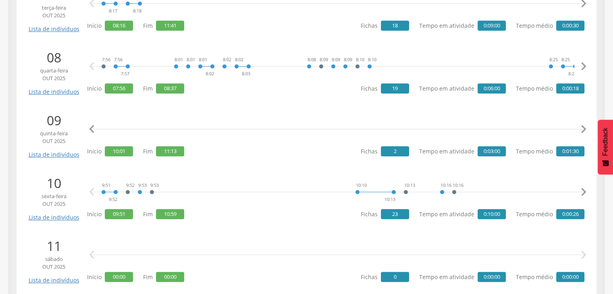
click at [583, 129] on icon "" at bounding box center [584, 129] width 16 height 16
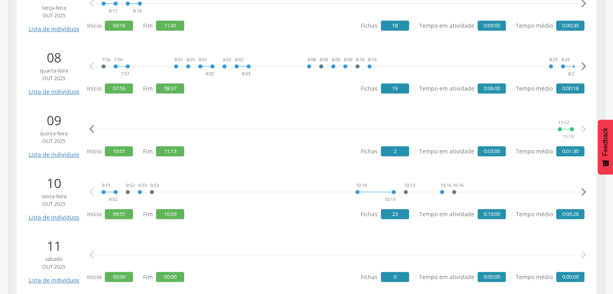
click at [583, 129] on icon "" at bounding box center [584, 129] width 16 height 16
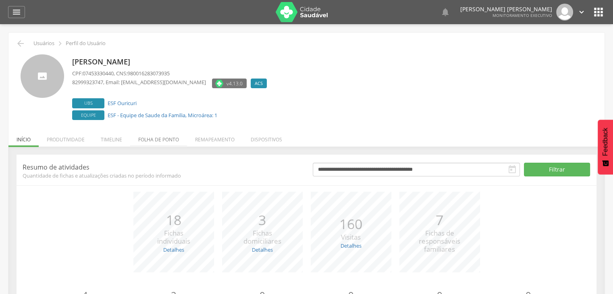
click at [169, 142] on li "Folha de ponto" at bounding box center [158, 137] width 57 height 19
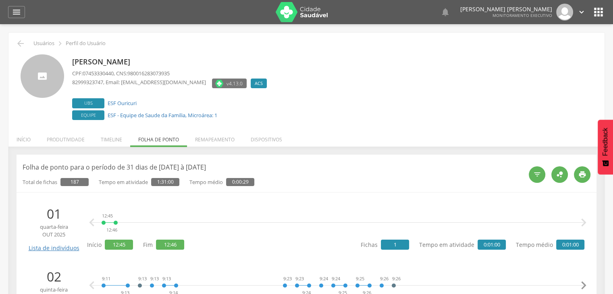
click at [418, 211] on div "12:45 12:46  " at bounding box center [338, 223] width 494 height 24
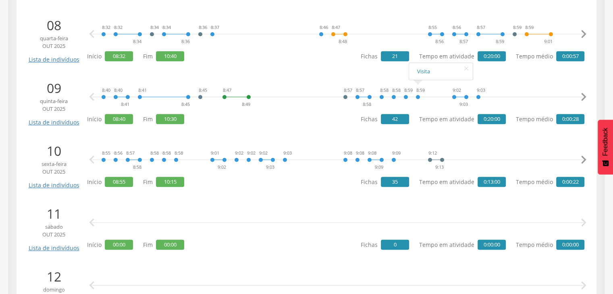
scroll to position [645, 0]
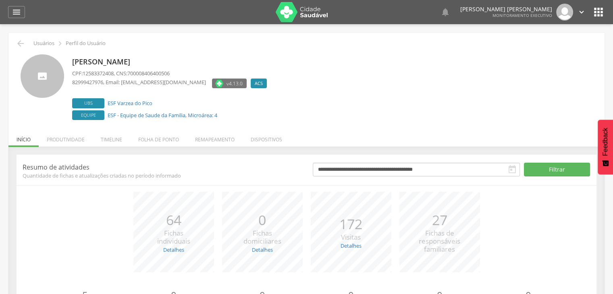
click at [157, 147] on div "**********" at bounding box center [306, 245] width 596 height 196
click at [156, 142] on li "Folha de ponto" at bounding box center [158, 137] width 57 height 19
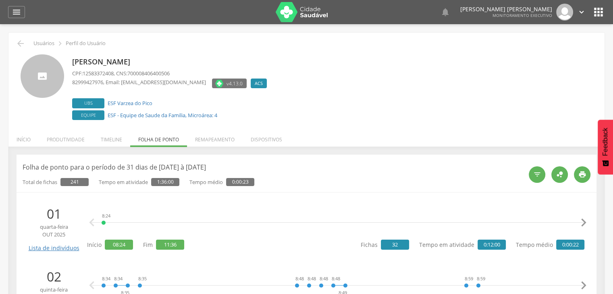
click at [308, 236] on div "8:24 9:15 9:15 9:16 9:16 9:17 9:17 9:26 9:27 9:28 9:28 9:33 9:34 9:34 9:34 9:45…" at bounding box center [336, 228] width 498 height 47
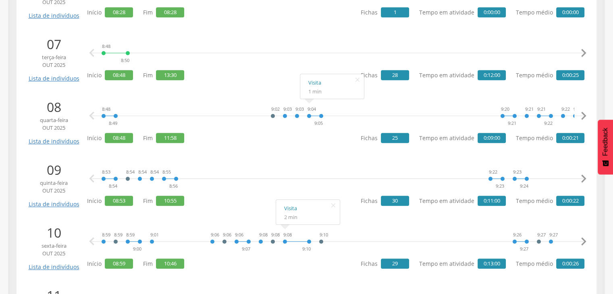
scroll to position [548, 0]
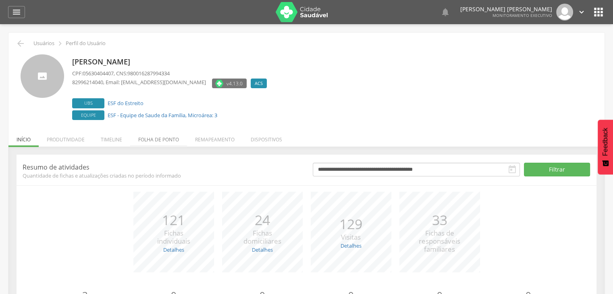
click at [173, 142] on li "Folha de ponto" at bounding box center [158, 137] width 57 height 19
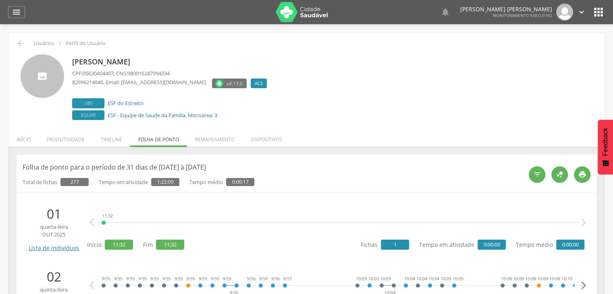
click at [215, 241] on div "11:32   Início 11:32 Fim 11:32 Fichas 1 Tempo em atividade 0:00:00 Tempo médi…" at bounding box center [336, 228] width 498 height 47
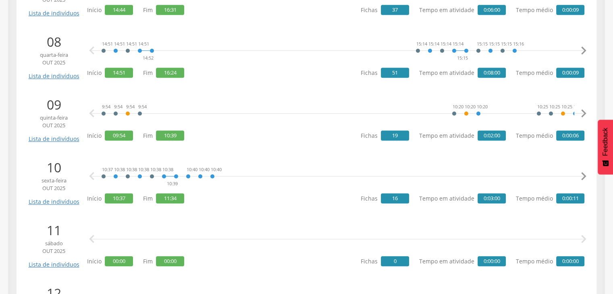
scroll to position [629, 0]
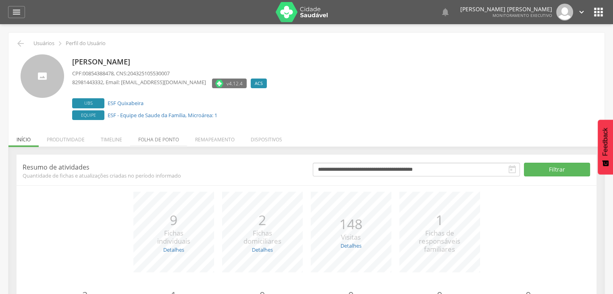
click at [150, 140] on li "Folha de ponto" at bounding box center [158, 137] width 57 height 19
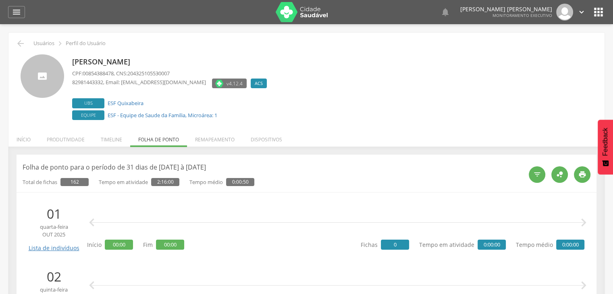
click at [229, 242] on div "  Início 00:00 Fim 00:00 Fichas 0 Tempo em atividade 0:00:00 Tempo médio 0:00…" at bounding box center [336, 228] width 498 height 47
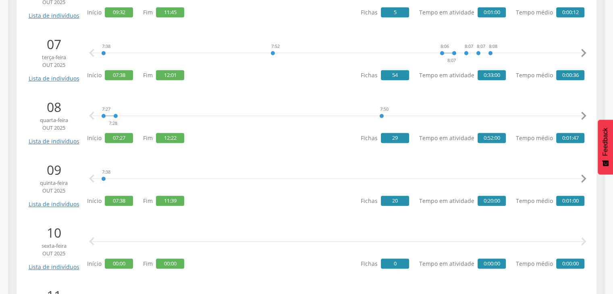
scroll to position [548, 0]
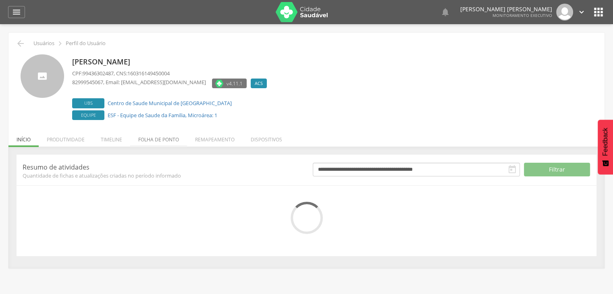
click at [174, 144] on li "Folha de ponto" at bounding box center [158, 137] width 57 height 19
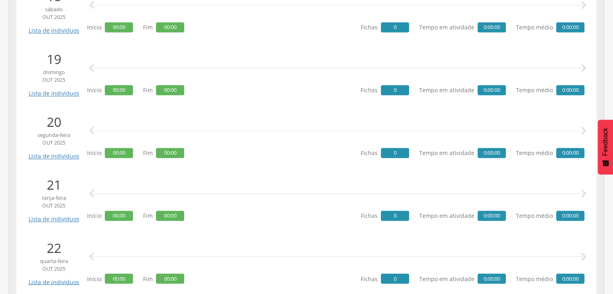
scroll to position [1544, 0]
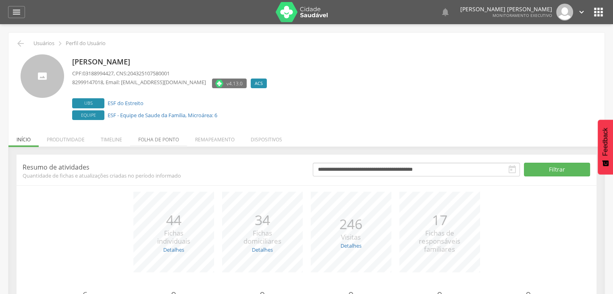
click at [142, 135] on li "Folha de ponto" at bounding box center [158, 137] width 57 height 19
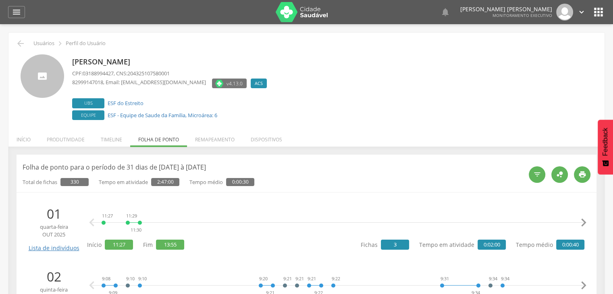
click at [303, 217] on div "11:27 11:29 11:30 13:54 13:55  " at bounding box center [338, 223] width 494 height 24
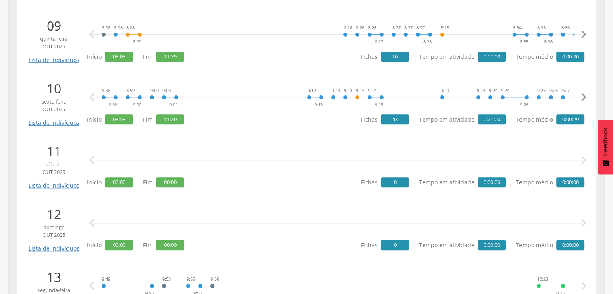
scroll to position [694, 0]
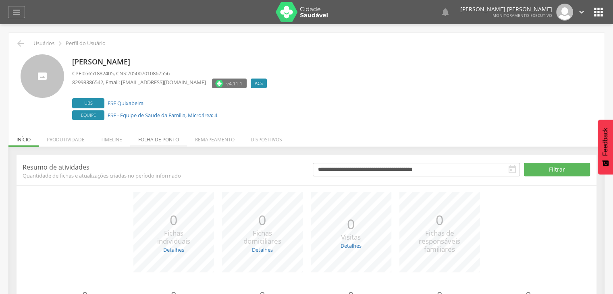
click at [157, 136] on li "Folha de ponto" at bounding box center [158, 137] width 57 height 19
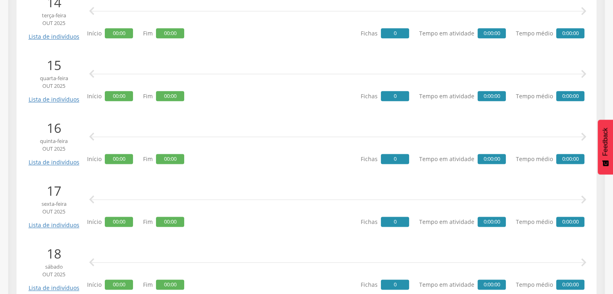
scroll to position [1287, 0]
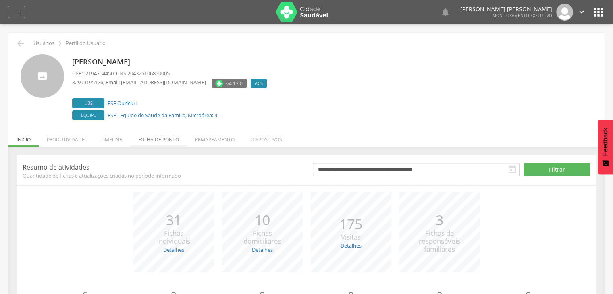
click at [149, 141] on li "Folha de ponto" at bounding box center [158, 137] width 57 height 19
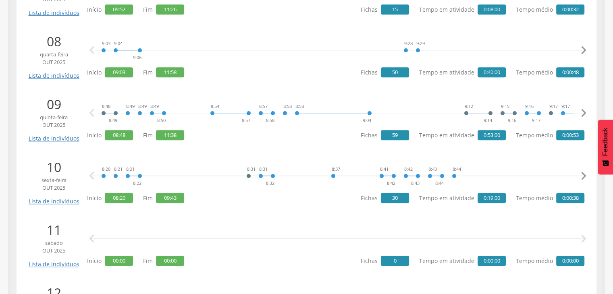
scroll to position [645, 0]
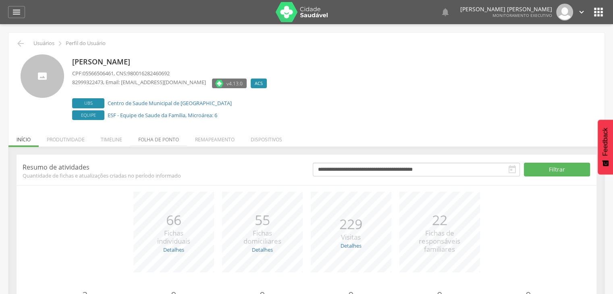
click at [158, 142] on li "Folha de ponto" at bounding box center [158, 137] width 57 height 19
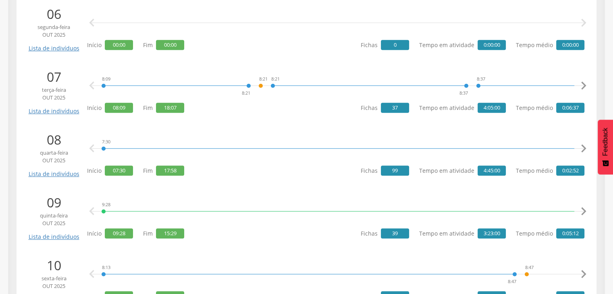
scroll to position [772, 0]
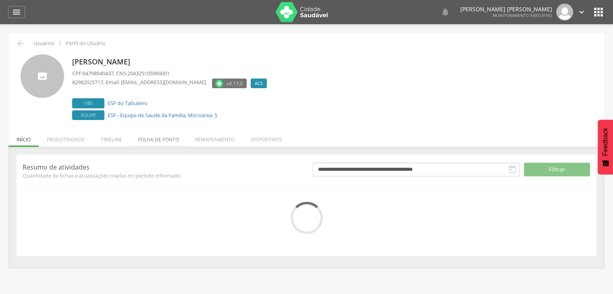
click at [139, 138] on li "Folha de ponto" at bounding box center [158, 137] width 57 height 19
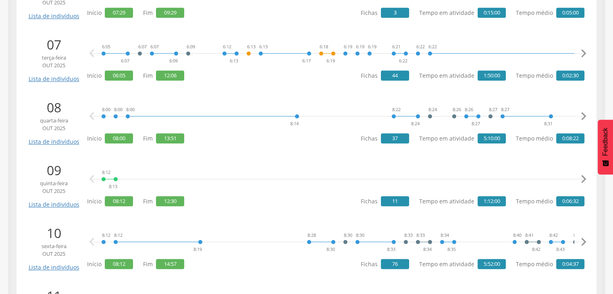
scroll to position [548, 0]
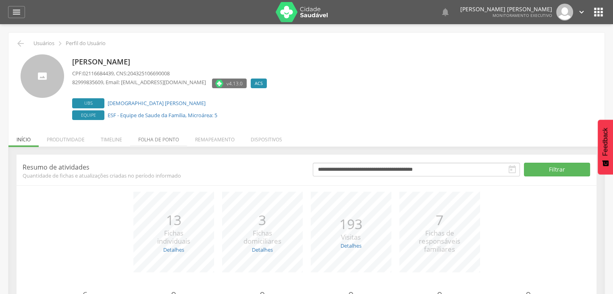
click at [154, 141] on li "Folha de ponto" at bounding box center [158, 137] width 57 height 19
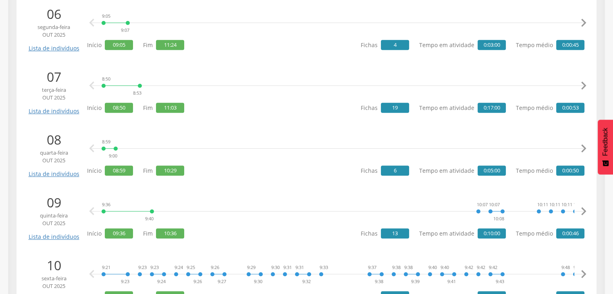
scroll to position [772, 0]
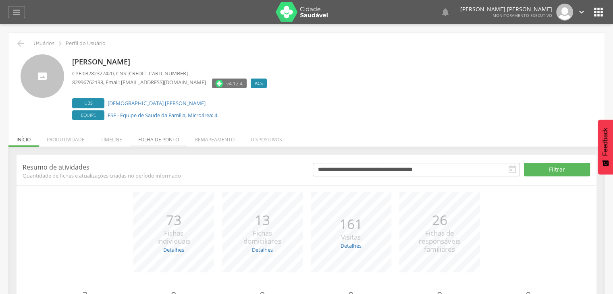
click at [147, 142] on li "Folha de ponto" at bounding box center [158, 137] width 57 height 19
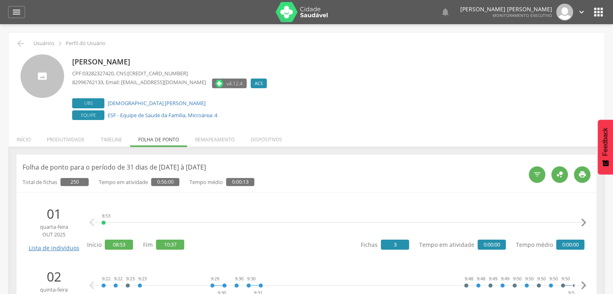
click at [337, 282] on div "9:22 9:22 9:23 9:23 9:29 9:30 9:30 9:30 9:31 9:48 9:48 9:49 9:49 9:50 9:50 9:50…" at bounding box center [338, 286] width 494 height 24
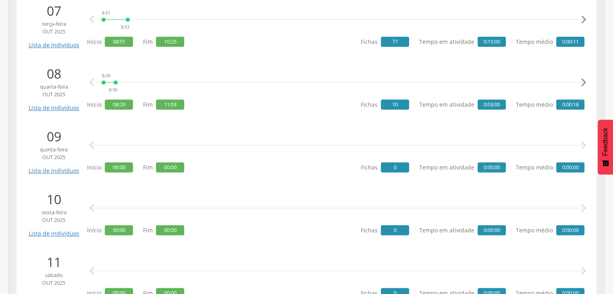
scroll to position [597, 0]
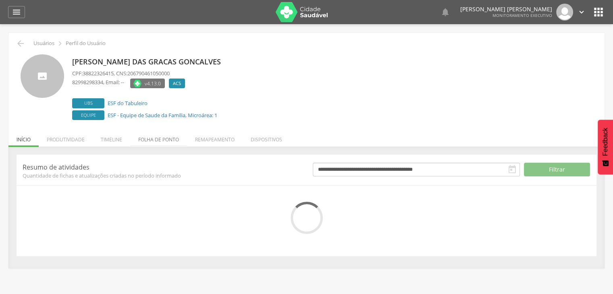
click at [147, 136] on li "Folha de ponto" at bounding box center [158, 137] width 57 height 19
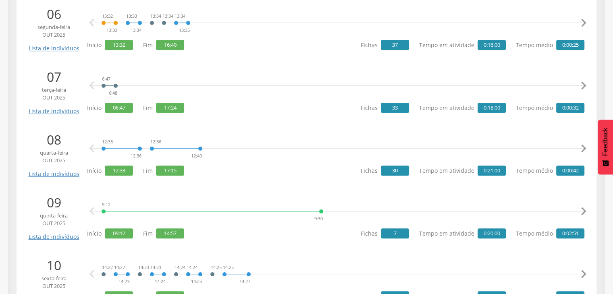
scroll to position [772, 0]
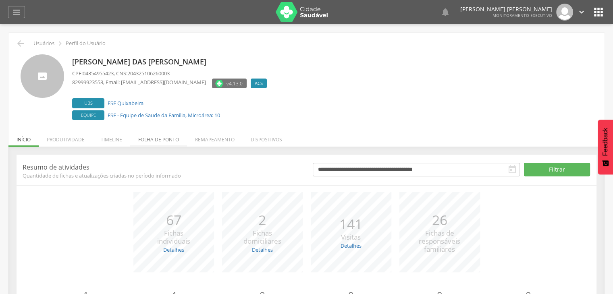
click at [163, 135] on li "Folha de ponto" at bounding box center [158, 137] width 57 height 19
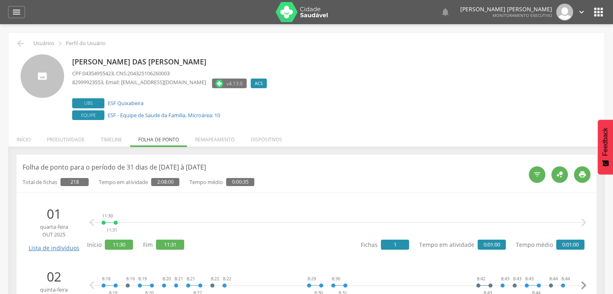
click at [289, 217] on div "11:30 11:31  " at bounding box center [338, 223] width 494 height 24
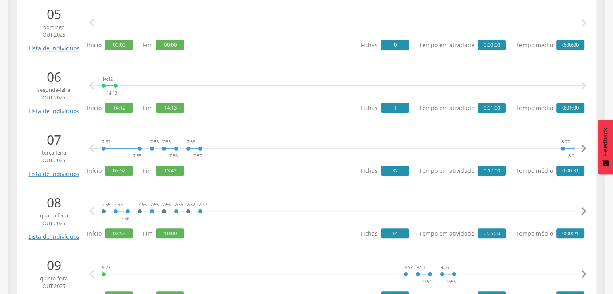
scroll to position [435, 0]
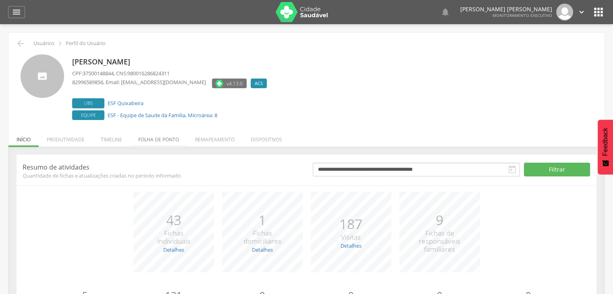
click at [149, 141] on li "Folha de ponto" at bounding box center [158, 137] width 57 height 19
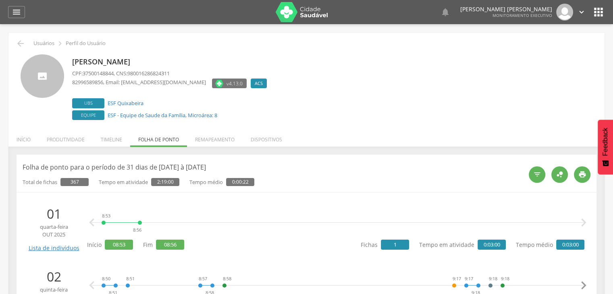
click at [263, 215] on div "8:53 8:56  " at bounding box center [338, 223] width 494 height 24
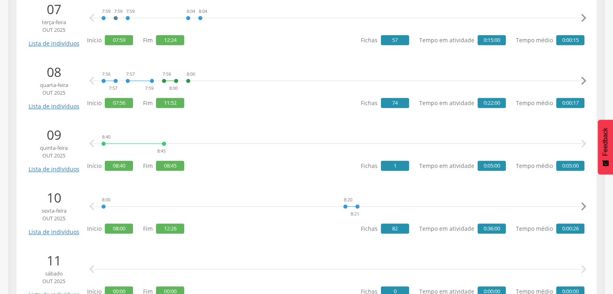
scroll to position [597, 0]
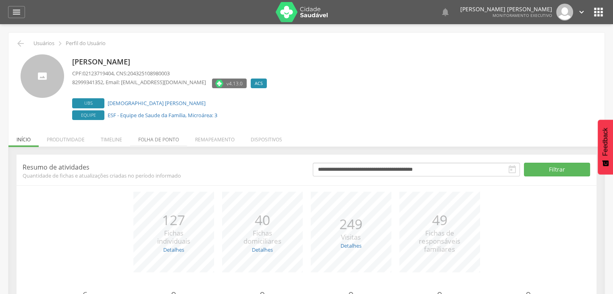
click at [156, 139] on li "Folha de ponto" at bounding box center [158, 137] width 57 height 19
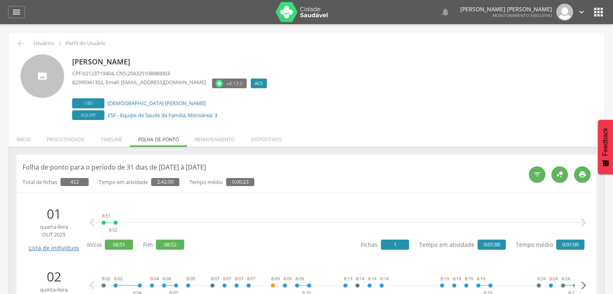
click at [376, 214] on div "8:51 8:52  " at bounding box center [338, 223] width 494 height 24
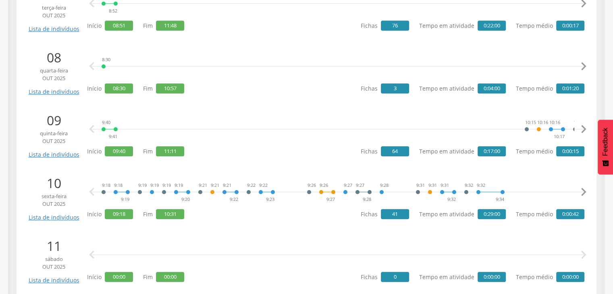
scroll to position [613, 0]
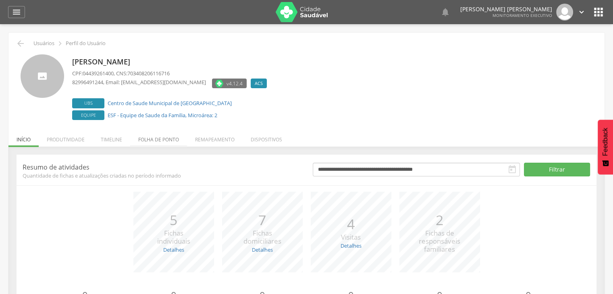
click at [157, 136] on li "Folha de ponto" at bounding box center [158, 137] width 57 height 19
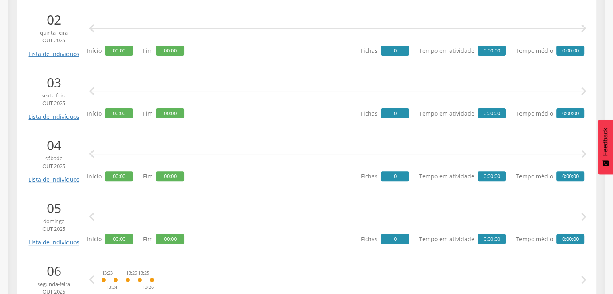
scroll to position [515, 0]
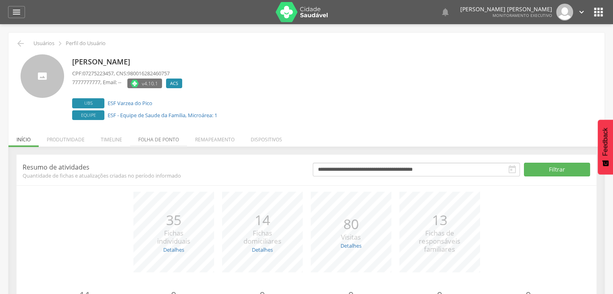
click at [144, 138] on li "Folha de ponto" at bounding box center [158, 137] width 57 height 19
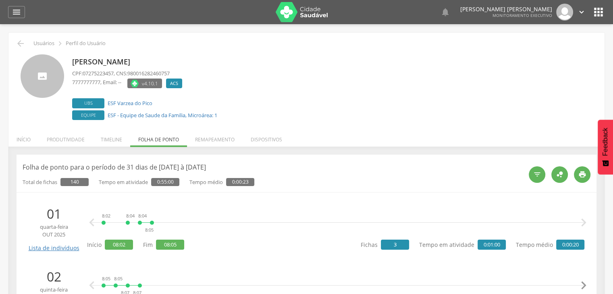
click at [217, 213] on div "8:02 8:04 8:04 8:05  " at bounding box center [338, 223] width 494 height 24
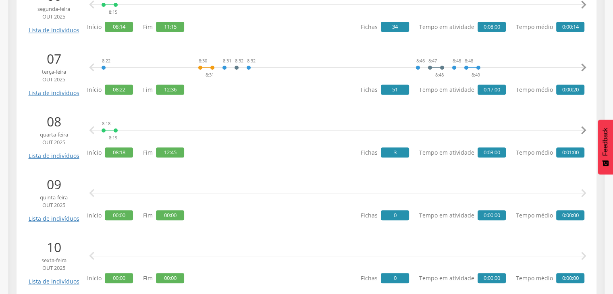
scroll to position [548, 0]
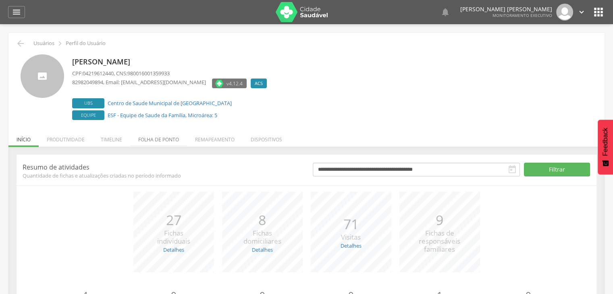
click at [167, 139] on li "Folha de ponto" at bounding box center [158, 137] width 57 height 19
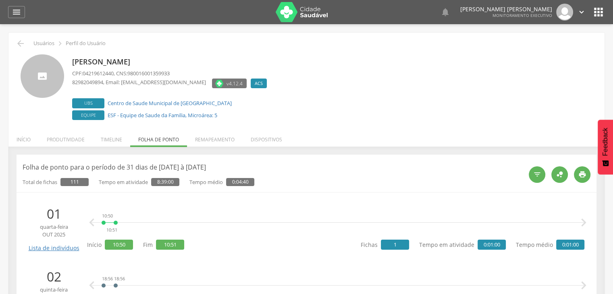
click at [287, 254] on li "01 quarta-feira out 2025 Lista de indivíduos 10:50 10:51   Início 10:50 Fim 1…" at bounding box center [307, 228] width 568 height 55
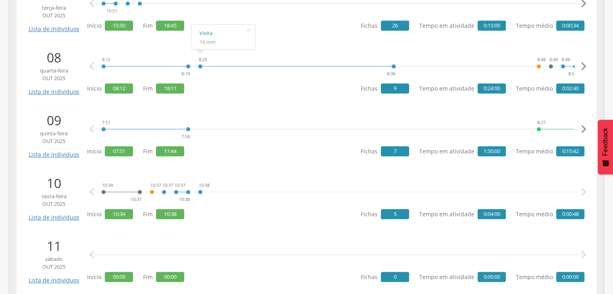
scroll to position [613, 0]
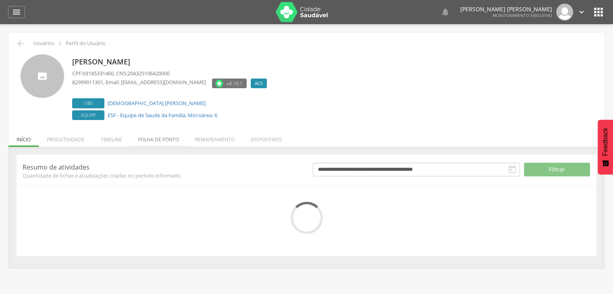
click at [156, 134] on li "Folha de ponto" at bounding box center [158, 137] width 57 height 19
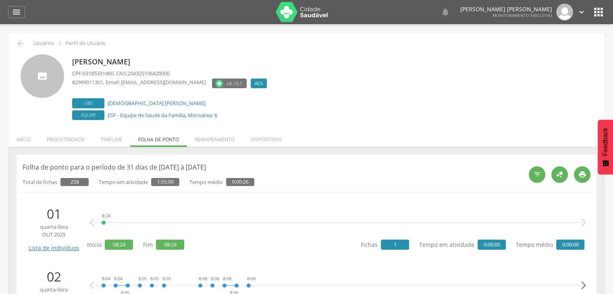
click at [295, 178] on div "Total de fichas 258 Tempo em atividade 1:55:00 Tempo médio 0:00:26" at bounding box center [273, 179] width 500 height 14
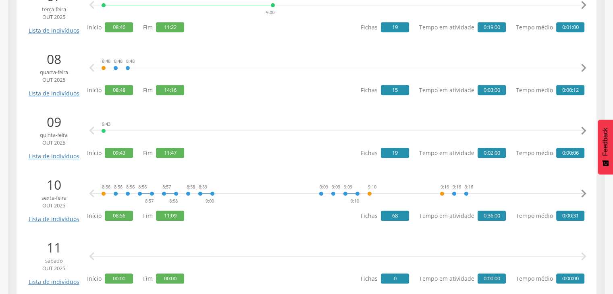
scroll to position [597, 0]
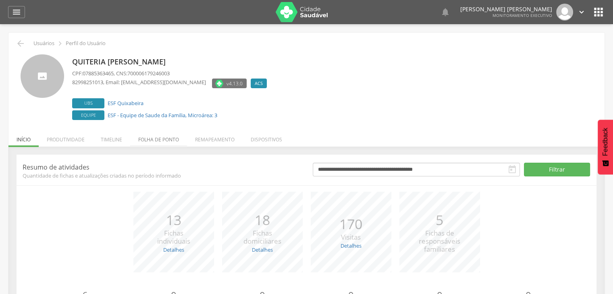
click at [154, 135] on li "Folha de ponto" at bounding box center [158, 137] width 57 height 19
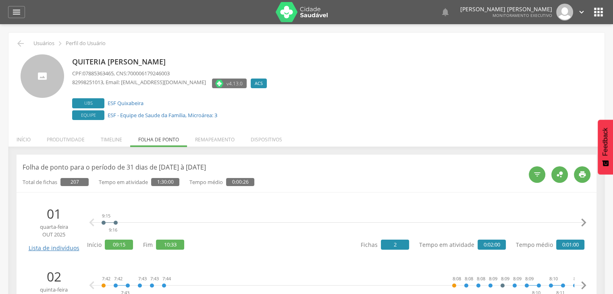
click at [205, 238] on div "9:15 9:16 10:32 10:33   Início 09:15 Fim 10:33 Fichas 2 Tempo em atividade 0:…" at bounding box center [336, 228] width 498 height 47
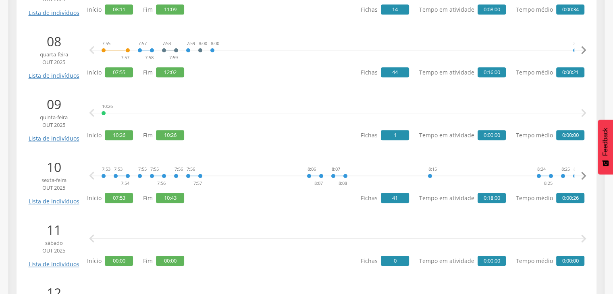
scroll to position [629, 0]
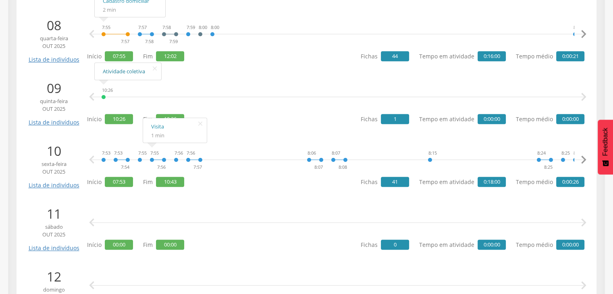
click at [114, 71] on link "Atividade coletiva" at bounding box center [128, 72] width 50 height 10
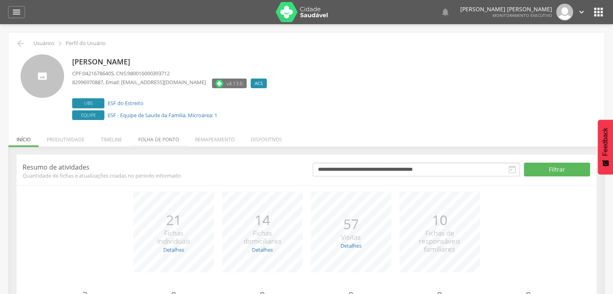
click at [155, 140] on li "Folha de ponto" at bounding box center [158, 137] width 57 height 19
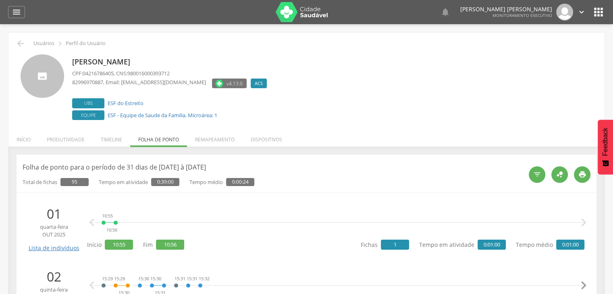
click at [311, 221] on div "10:55 10:56  " at bounding box center [338, 223] width 494 height 24
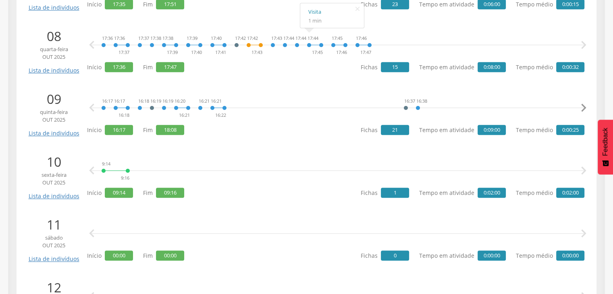
scroll to position [629, 0]
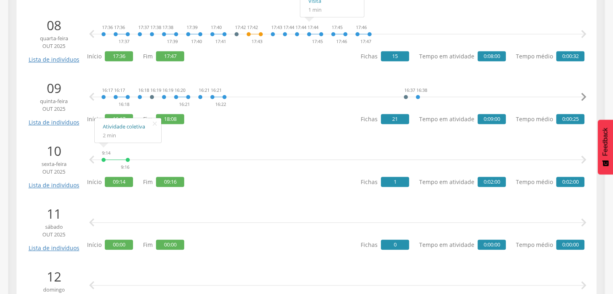
click at [119, 126] on link "Atividade coletiva" at bounding box center [128, 127] width 50 height 10
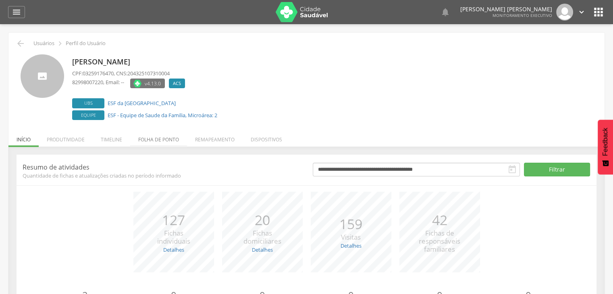
click at [154, 142] on li "Folha de ponto" at bounding box center [158, 137] width 57 height 19
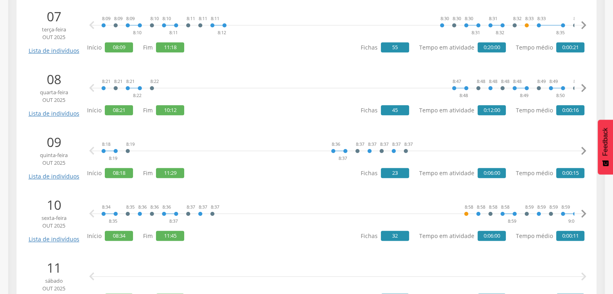
scroll to position [581, 0]
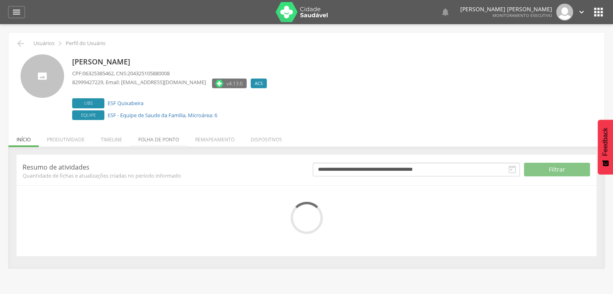
click at [179, 135] on li "Folha de ponto" at bounding box center [158, 137] width 57 height 19
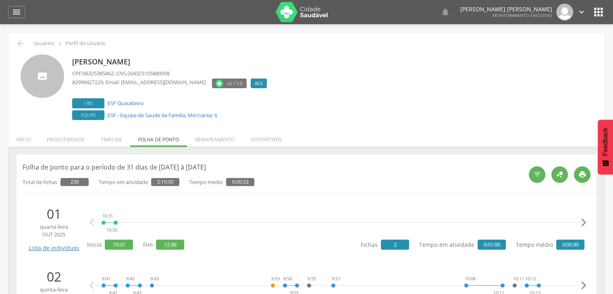
click at [244, 181] on span "0:00:33" at bounding box center [240, 182] width 28 height 8
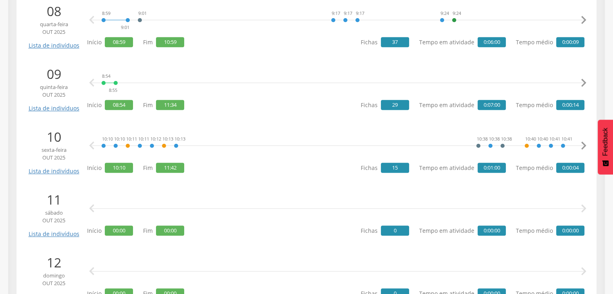
scroll to position [645, 0]
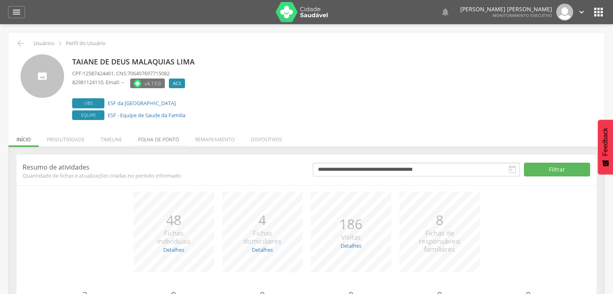
click at [158, 138] on li "Folha de ponto" at bounding box center [158, 137] width 57 height 19
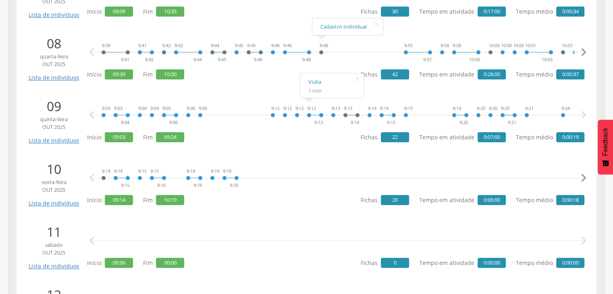
scroll to position [629, 0]
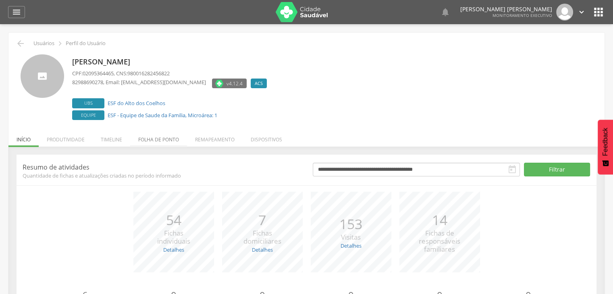
click at [155, 137] on li "Folha de ponto" at bounding box center [158, 137] width 57 height 19
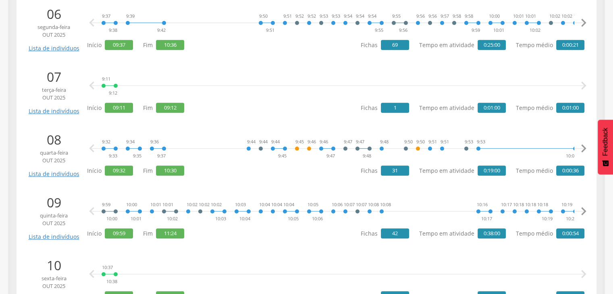
scroll to position [772, 0]
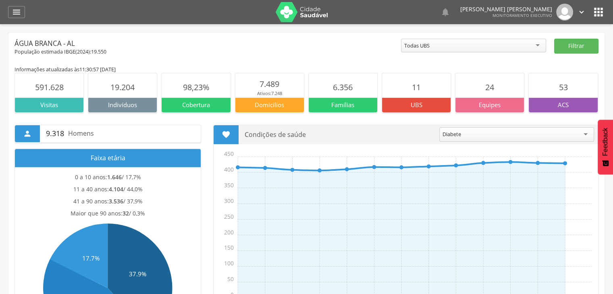
click at [596, 16] on icon "" at bounding box center [598, 12] width 13 height 13
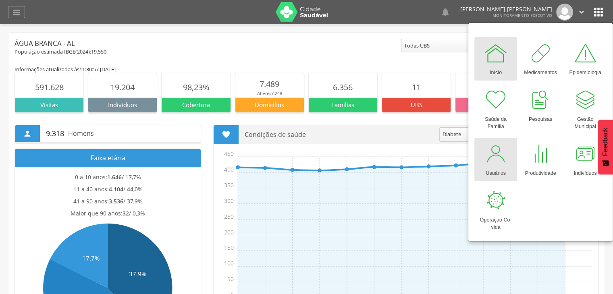
click at [503, 154] on div at bounding box center [496, 154] width 24 height 24
